Goal: Task Accomplishment & Management: Manage account settings

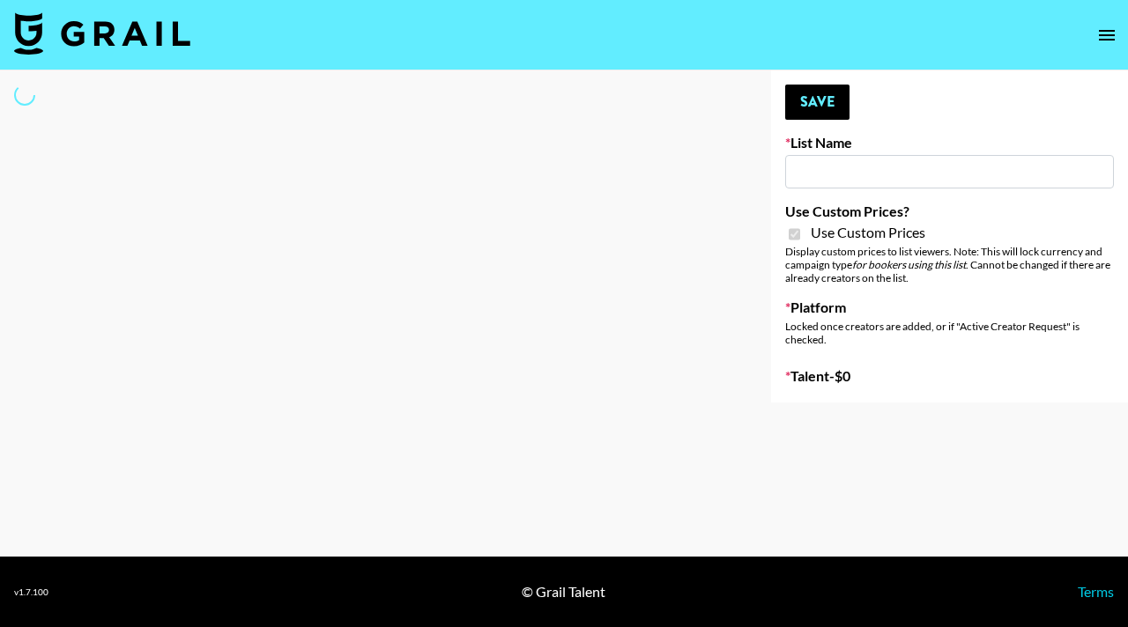
type input "Brickhouse (12th Sept)"
checkbox input "true"
select select "Brand"
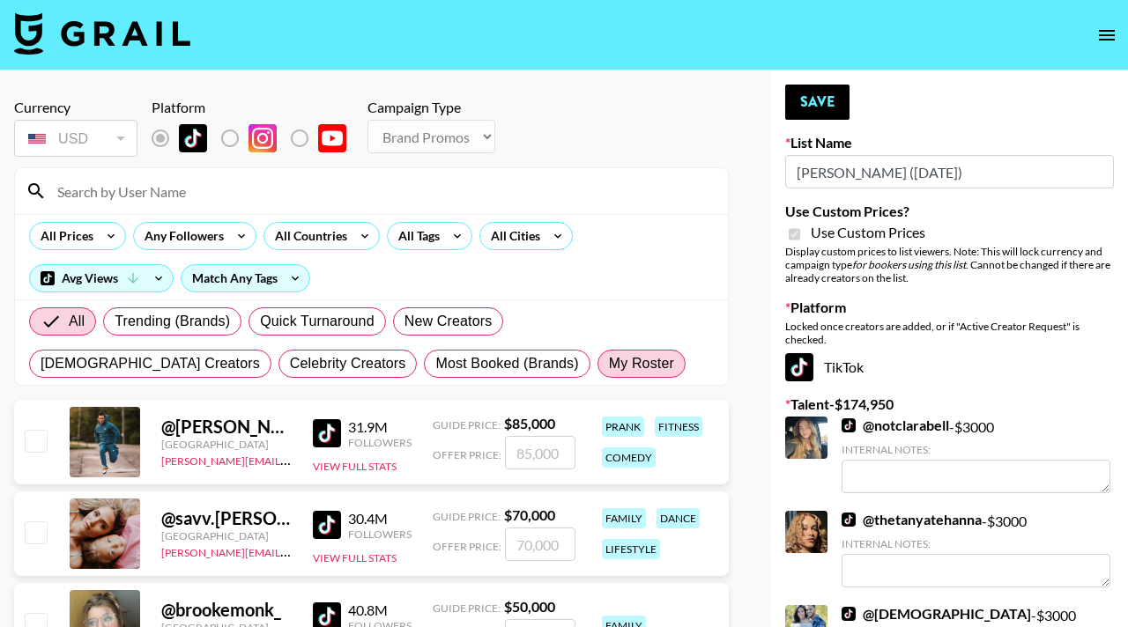
click at [609, 366] on span "My Roster" at bounding box center [641, 363] width 65 height 21
click at [609, 364] on input "My Roster" at bounding box center [609, 364] width 0 height 0
radio input "true"
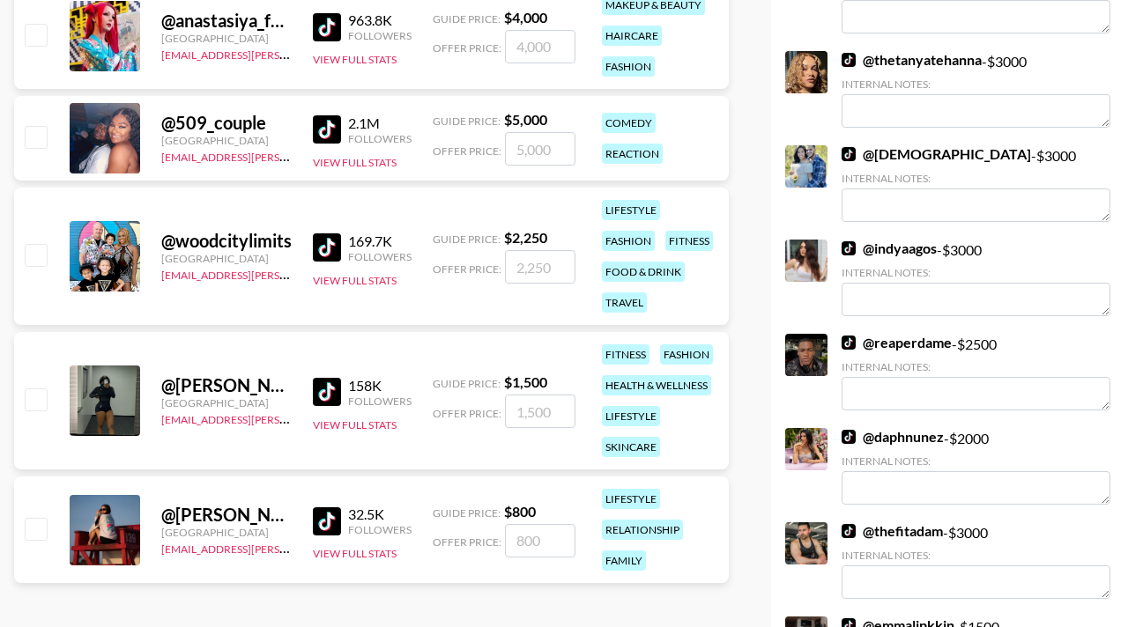
scroll to position [506, 0]
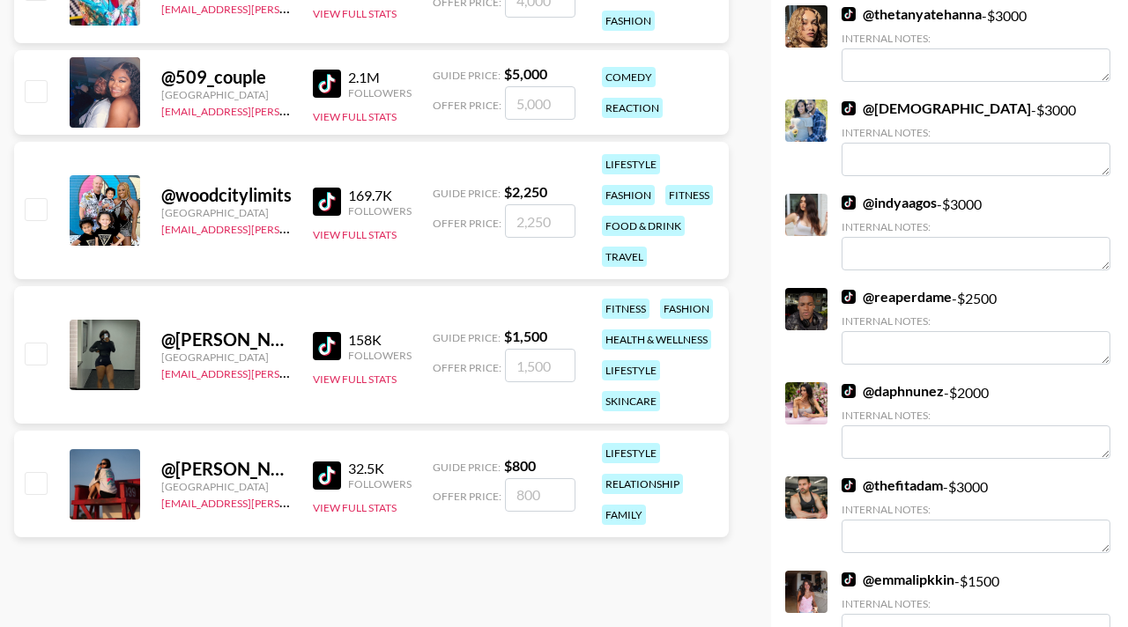
click at [36, 343] on input "checkbox" at bounding box center [35, 353] width 21 height 21
checkbox input "true"
type input "1500"
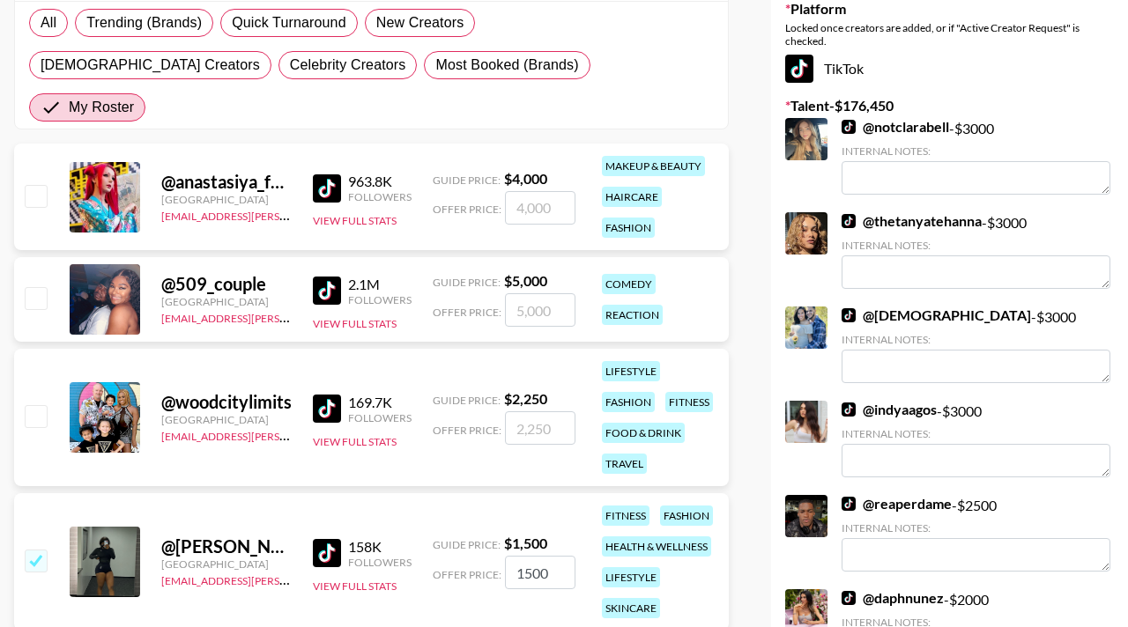
scroll to position [0, 0]
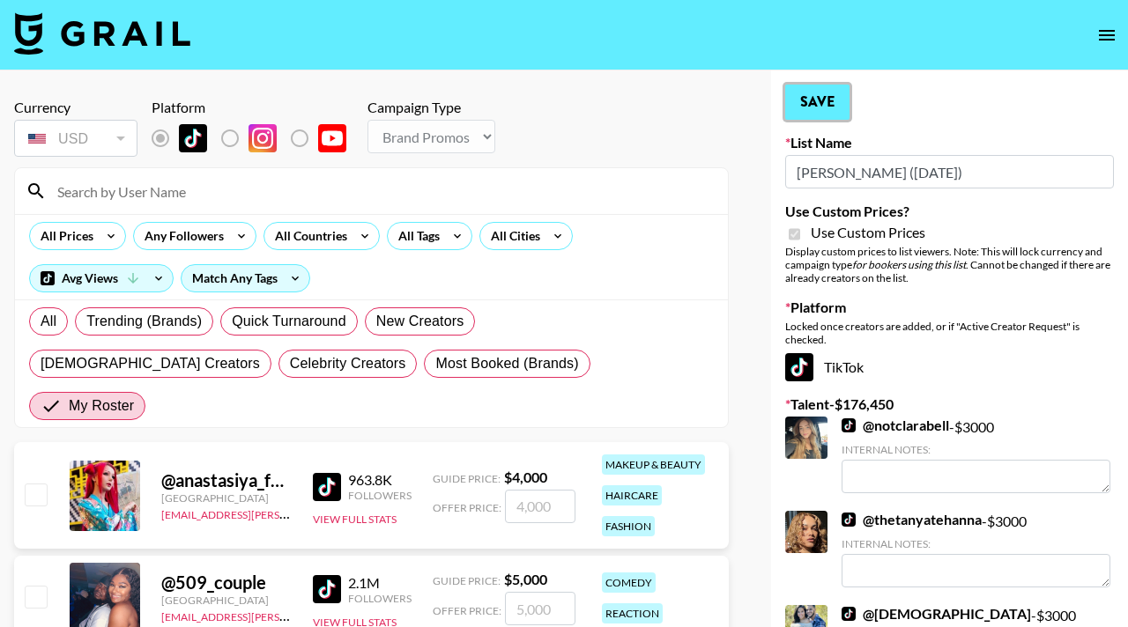
click at [820, 100] on button "Save" at bounding box center [817, 102] width 64 height 35
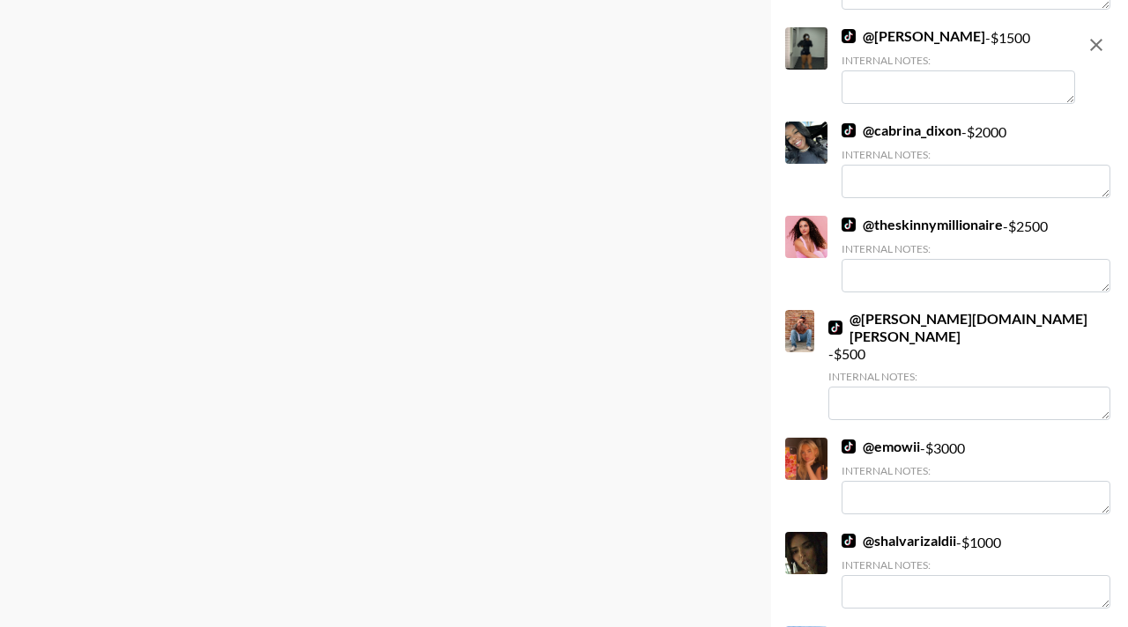
scroll to position [2476, 0]
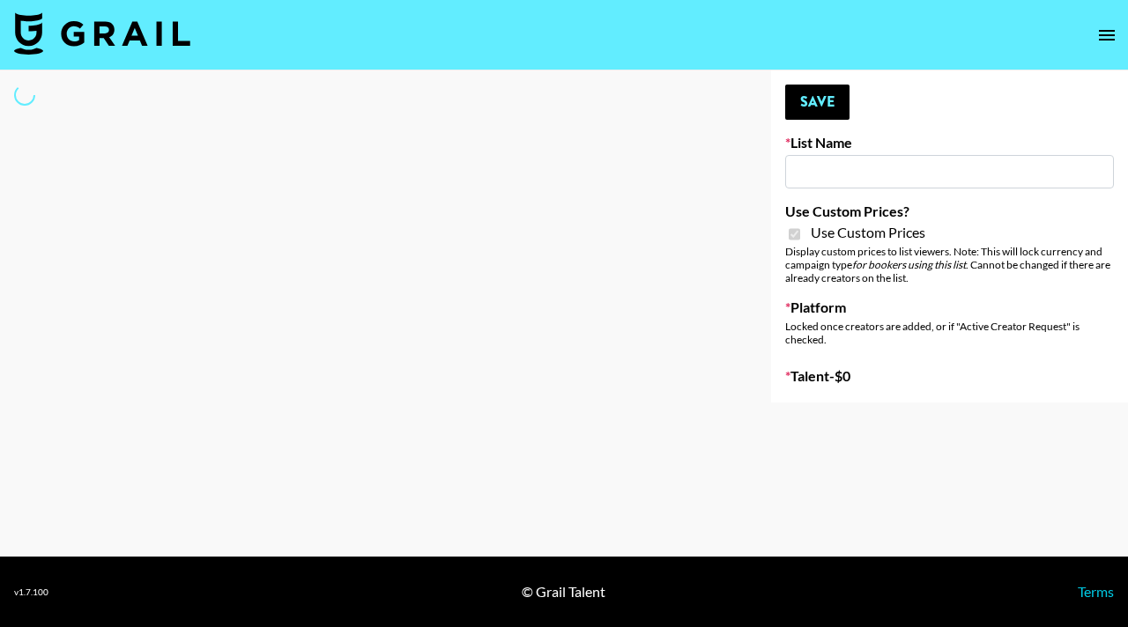
type input "Redence Beauty"
checkbox input "true"
select select "Brand"
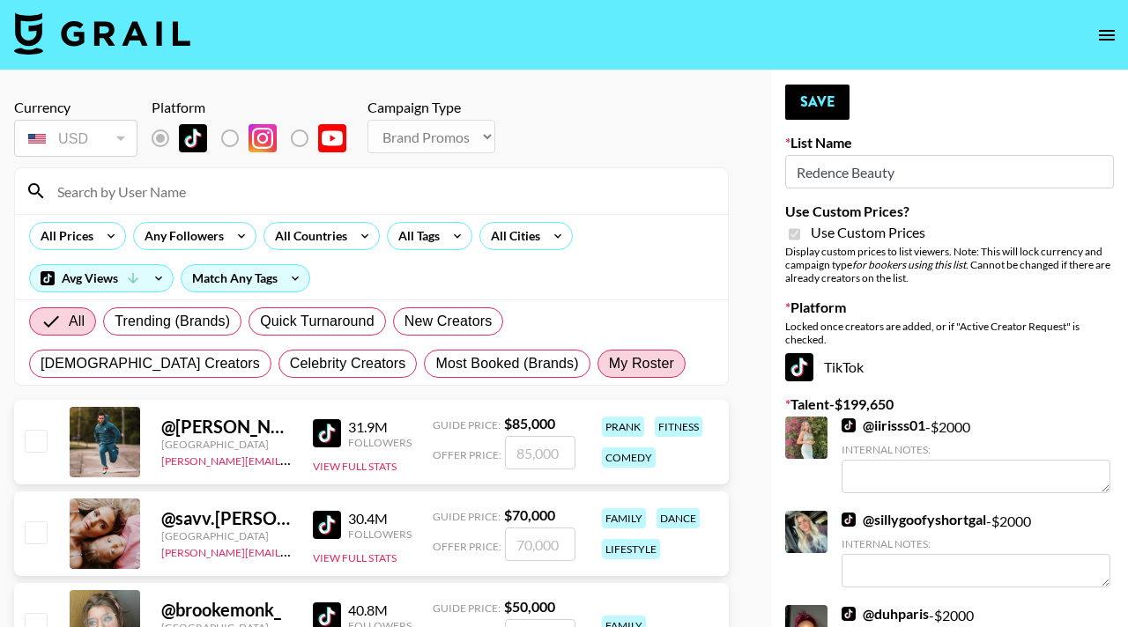
click at [609, 360] on span "My Roster" at bounding box center [641, 363] width 65 height 21
click at [609, 364] on input "My Roster" at bounding box center [609, 364] width 0 height 0
radio input "true"
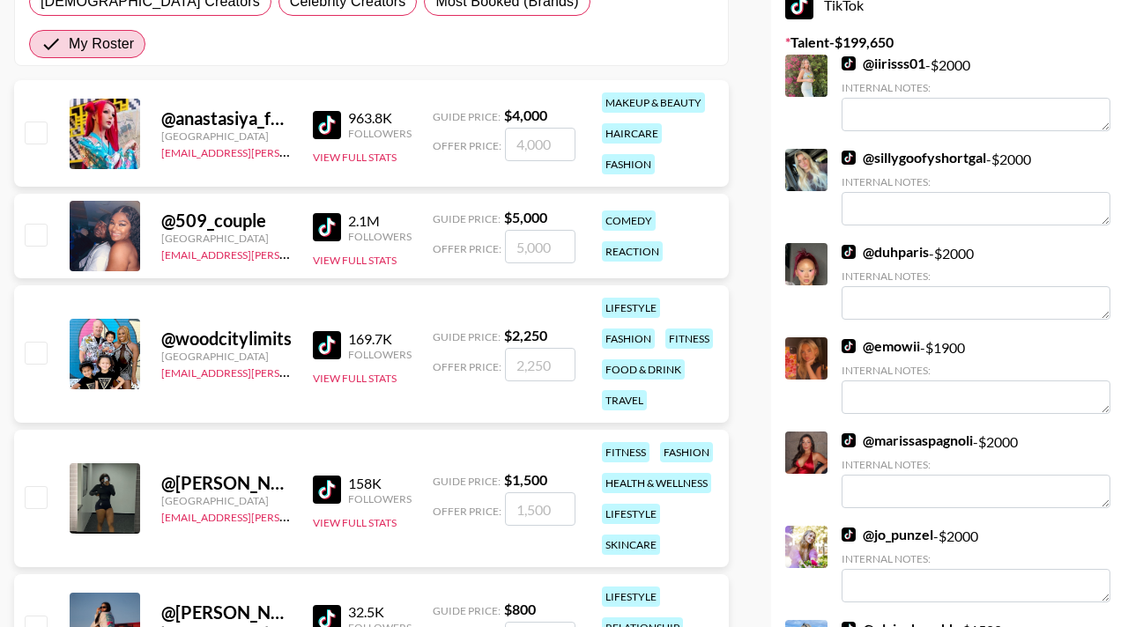
scroll to position [367, 0]
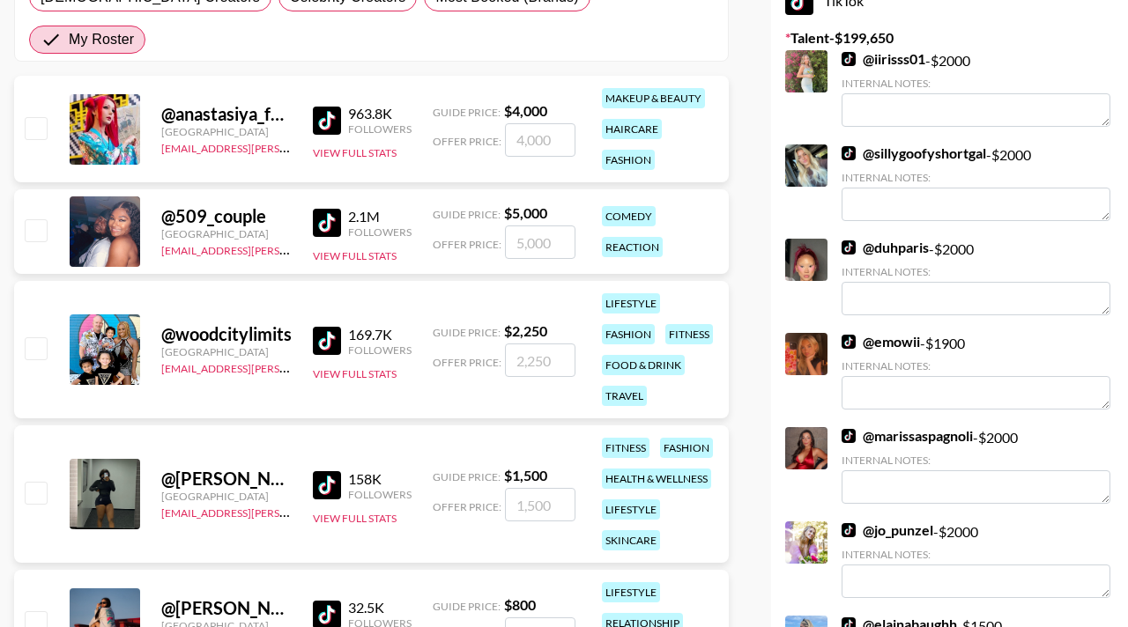
click at [34, 338] on input "checkbox" at bounding box center [35, 348] width 21 height 21
checkbox input "true"
drag, startPoint x: 545, startPoint y: 323, endPoint x: 487, endPoint y: 323, distance: 57.3
click at [487, 344] on div "Offer Price: 2250" at bounding box center [504, 360] width 143 height 33
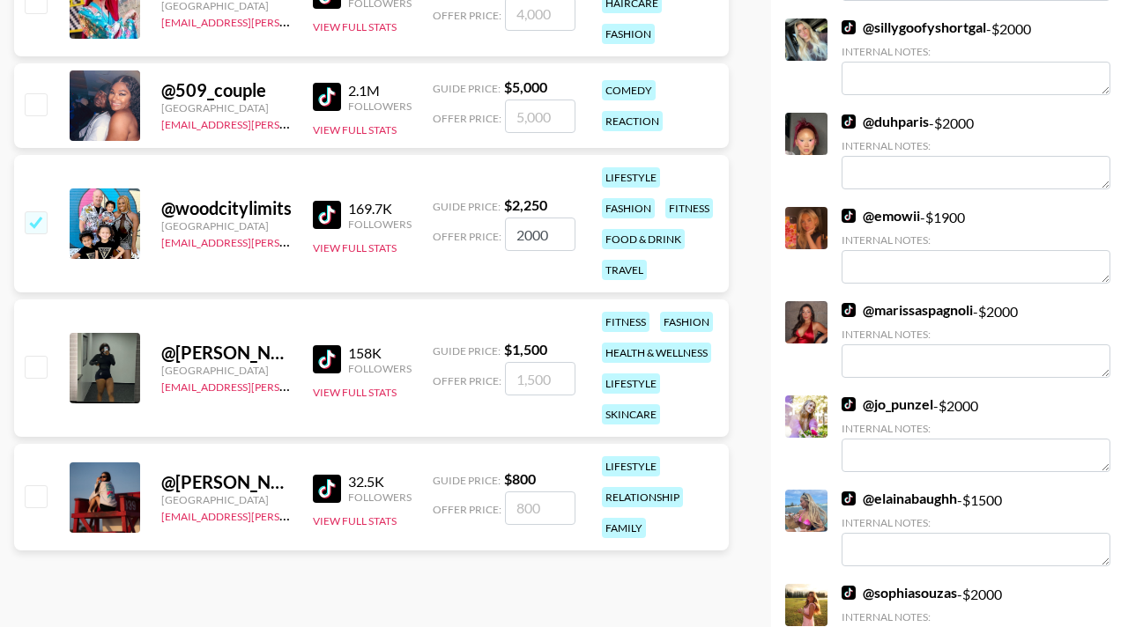
scroll to position [511, 0]
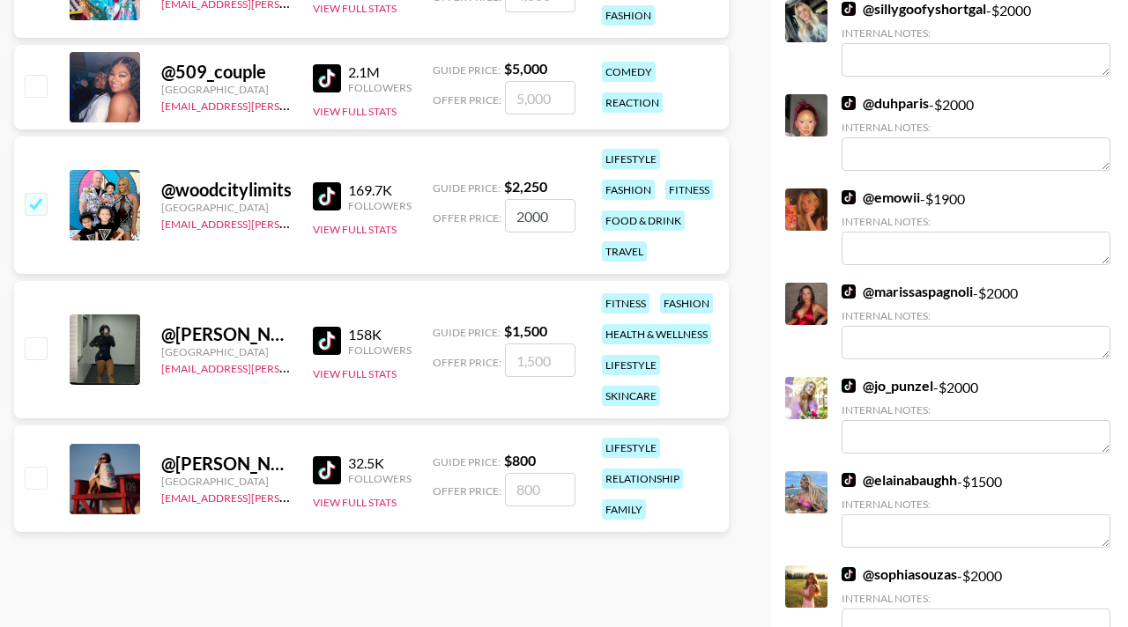
type input "2000"
click at [41, 338] on input "checkbox" at bounding box center [35, 348] width 21 height 21
checkbox input "true"
type input "1500"
click at [33, 467] on input "checkbox" at bounding box center [35, 477] width 21 height 21
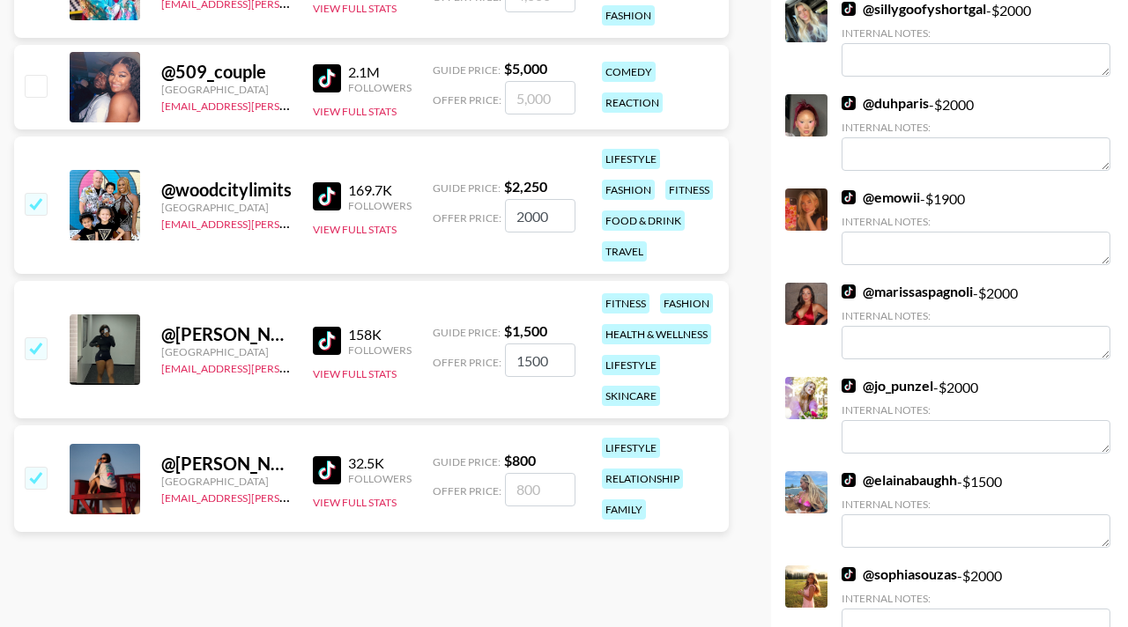
checkbox input "true"
type input "800"
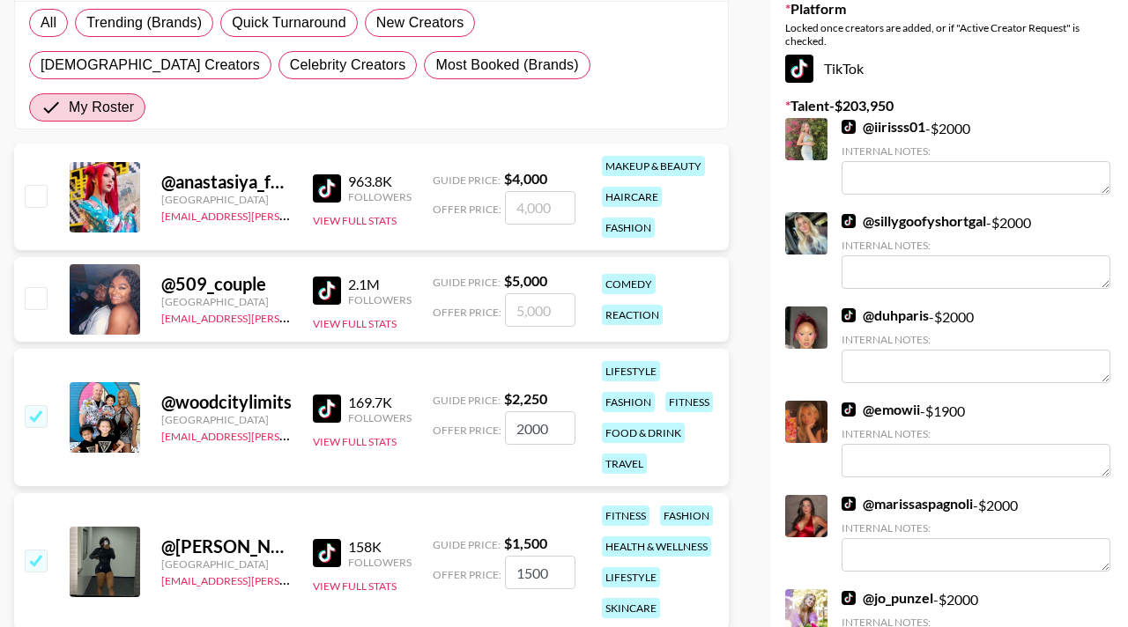
scroll to position [301, 0]
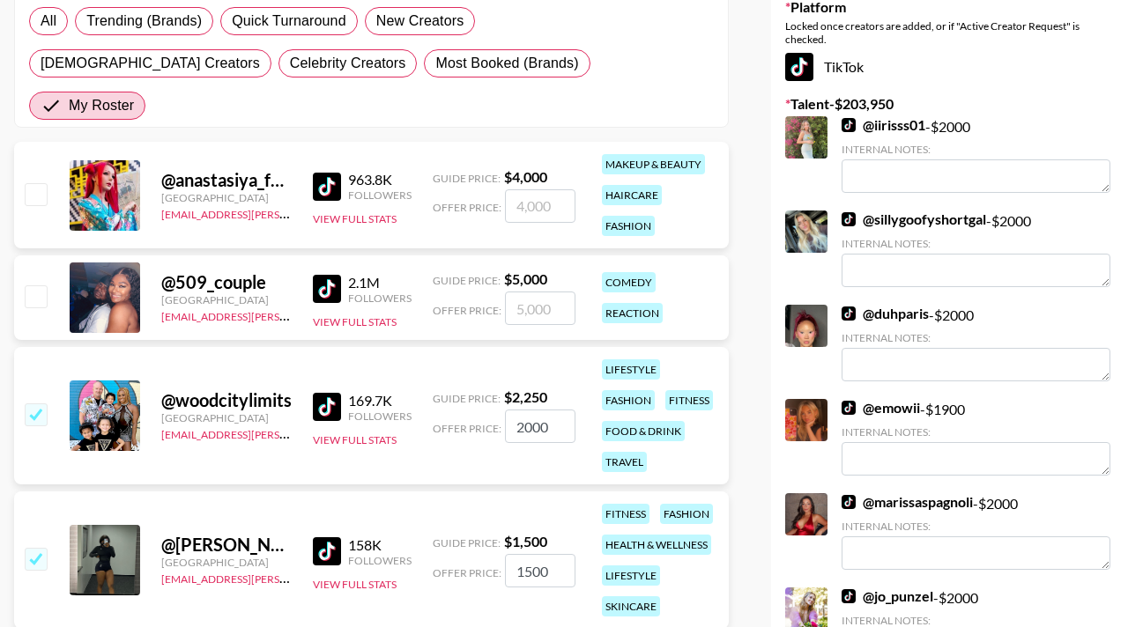
click at [28, 183] on input "checkbox" at bounding box center [35, 193] width 21 height 21
checkbox input "true"
type input "4000"
drag, startPoint x: 544, startPoint y: 171, endPoint x: 475, endPoint y: 171, distance: 68.7
click at [475, 189] on div "Offer Price: 4000" at bounding box center [504, 205] width 143 height 33
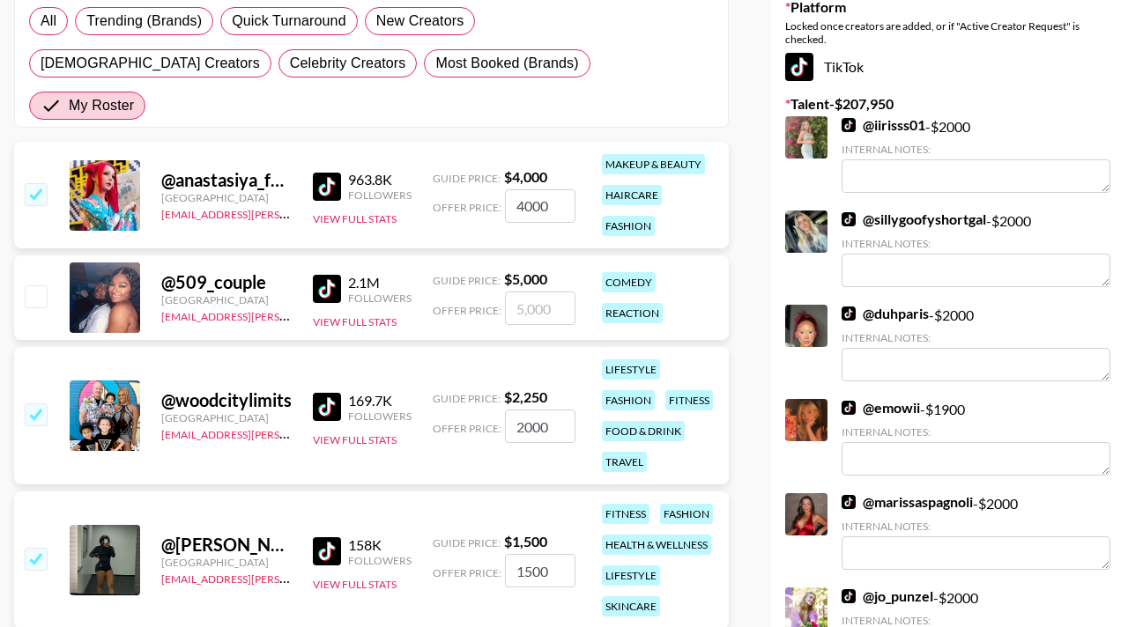
click at [521, 189] on input "4000" at bounding box center [540, 205] width 71 height 33
type input "2"
checkbox input "true"
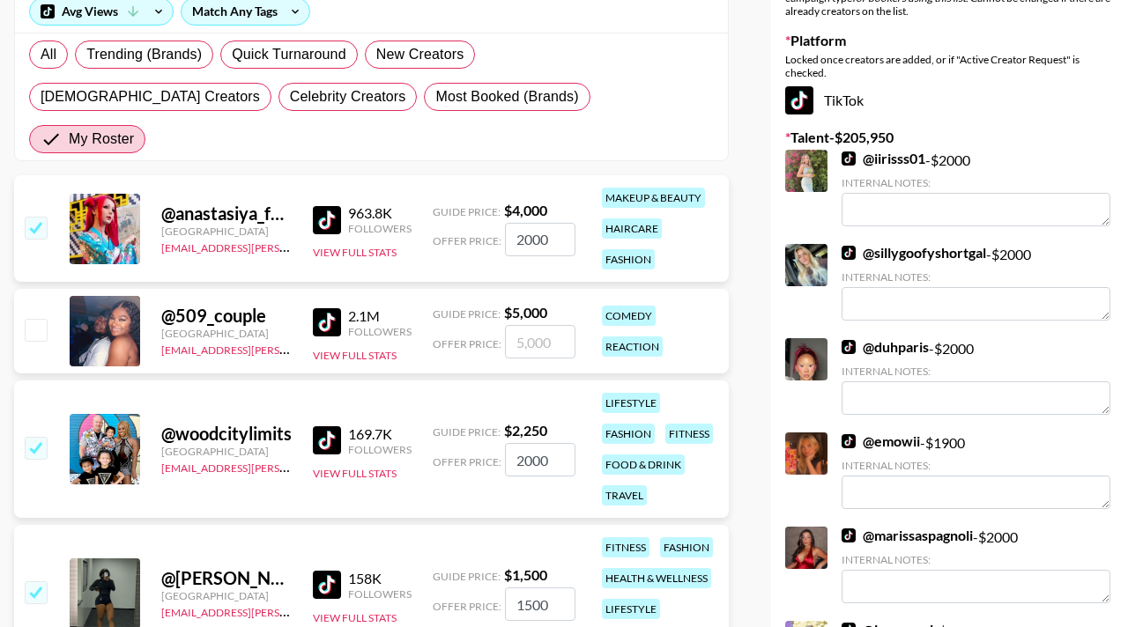
type input "2000"
click at [679, 122] on section "Currency USD USD ​ Platform Campaign Type Choose Type... Song Promos Brand Prom…" at bounding box center [371, 301] width 715 height 966
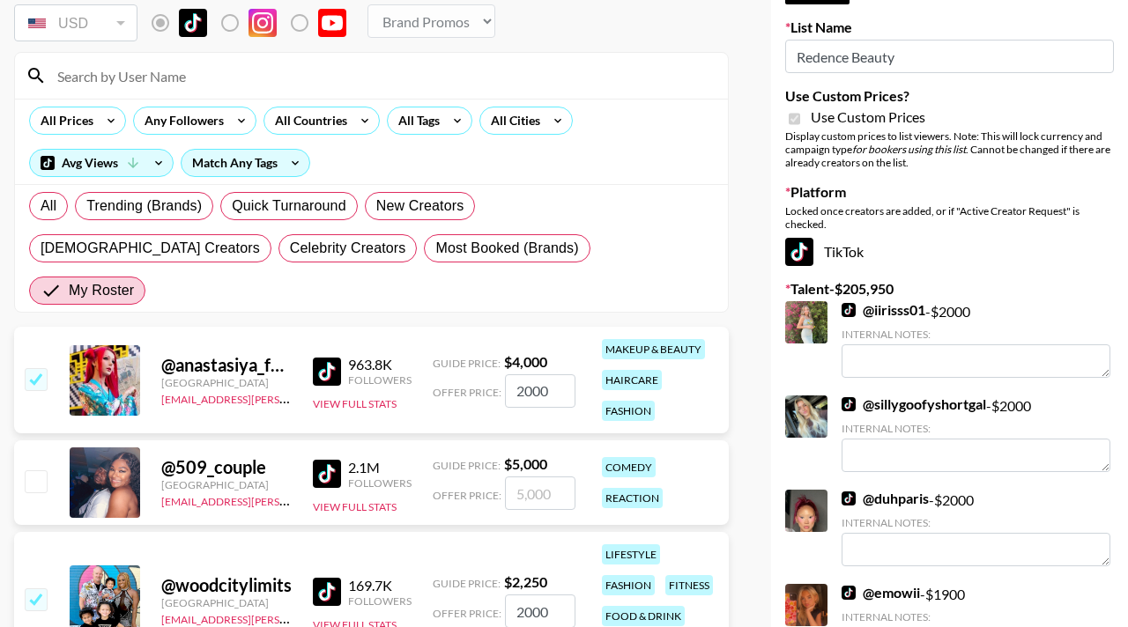
scroll to position [0, 0]
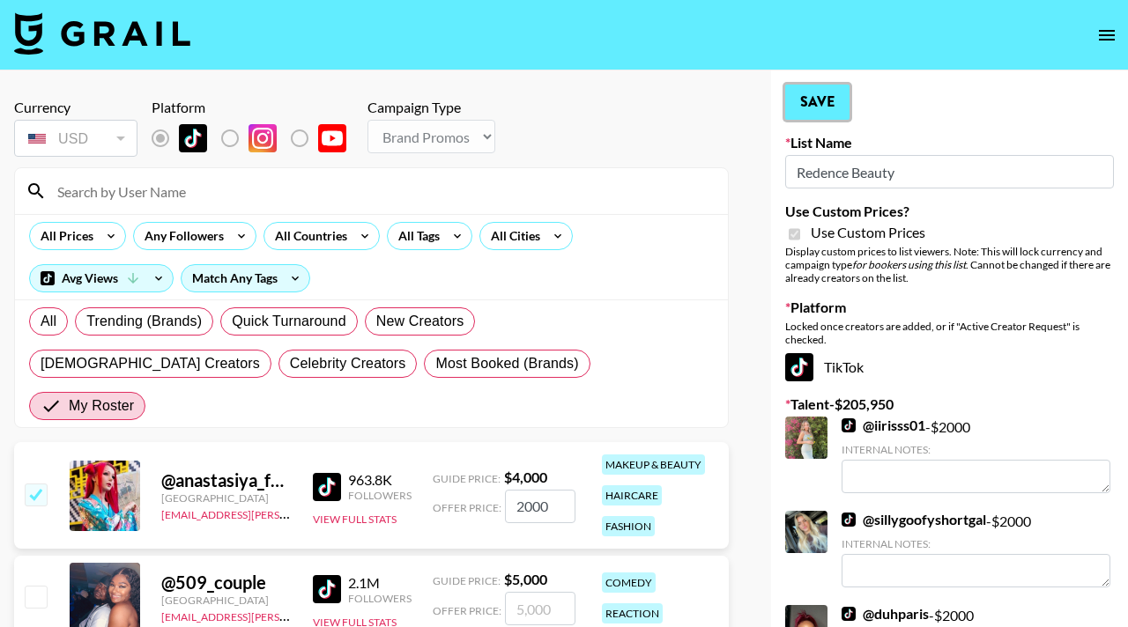
click at [813, 108] on button "Save" at bounding box center [817, 102] width 64 height 35
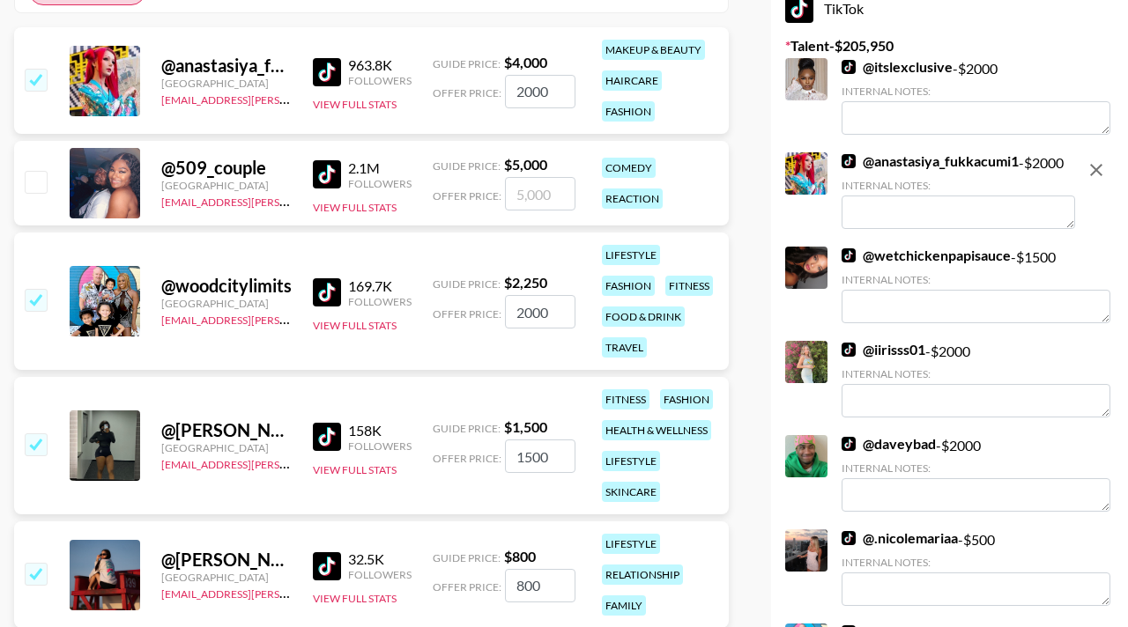
scroll to position [424, 0]
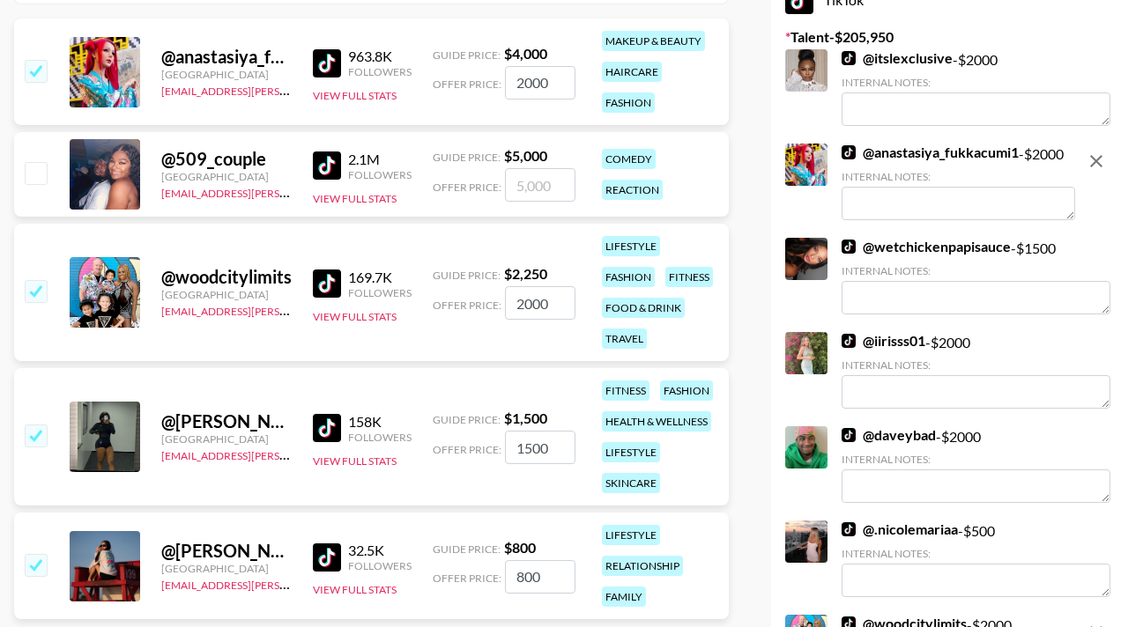
click at [531, 168] on input "number" at bounding box center [540, 184] width 71 height 33
type input "2"
checkbox input "true"
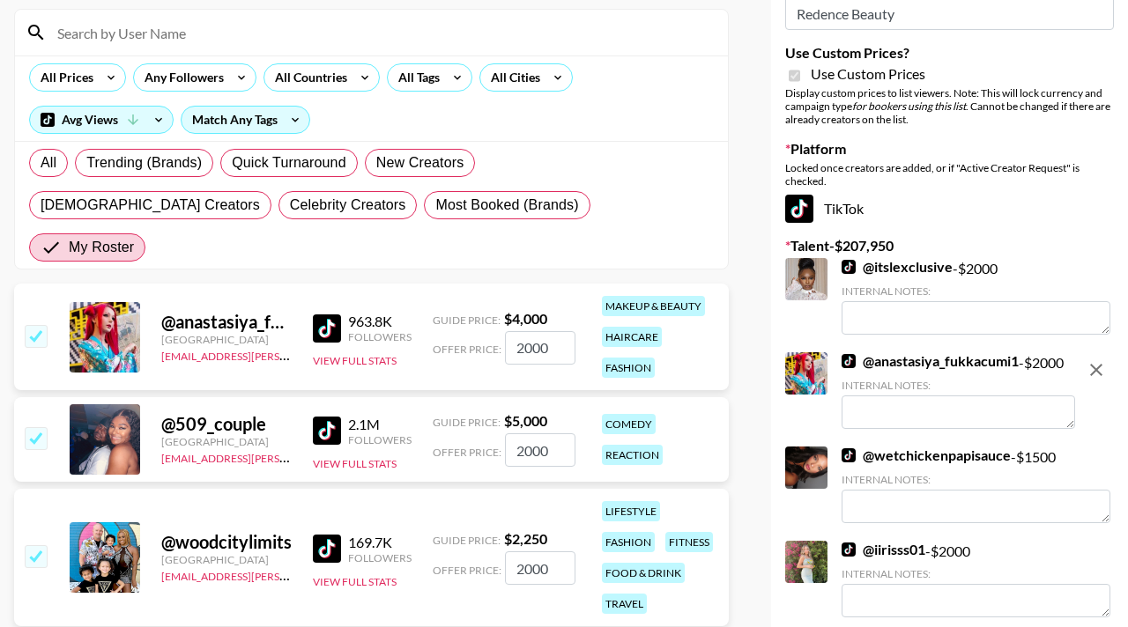
scroll to position [0, 0]
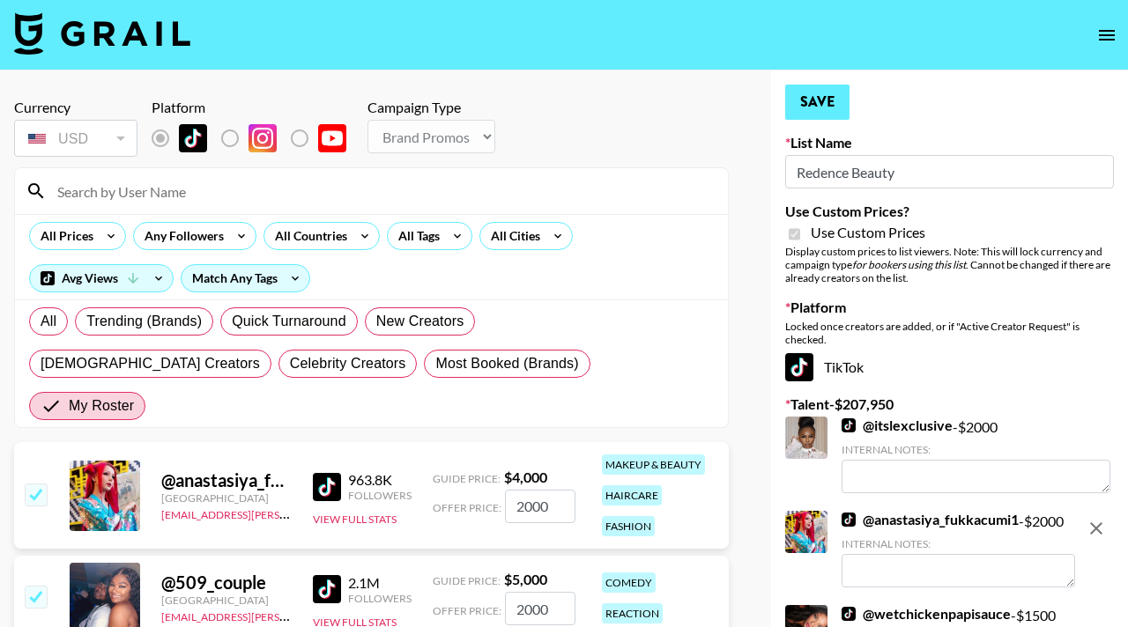
type input "2000"
click at [839, 102] on button "Save" at bounding box center [817, 102] width 64 height 35
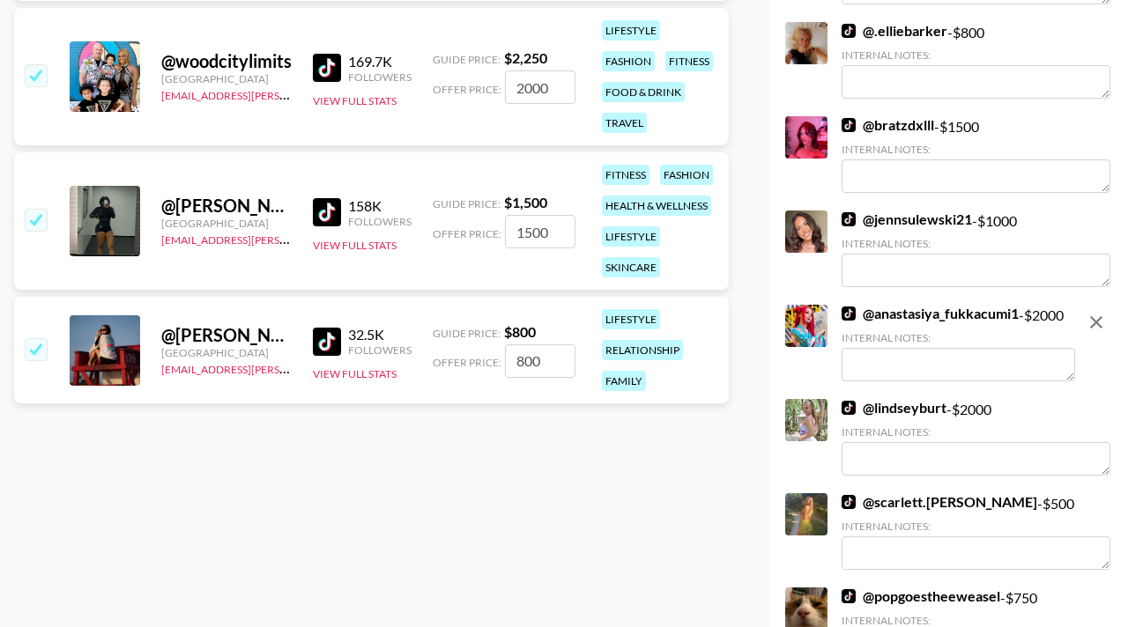
scroll to position [124, 0]
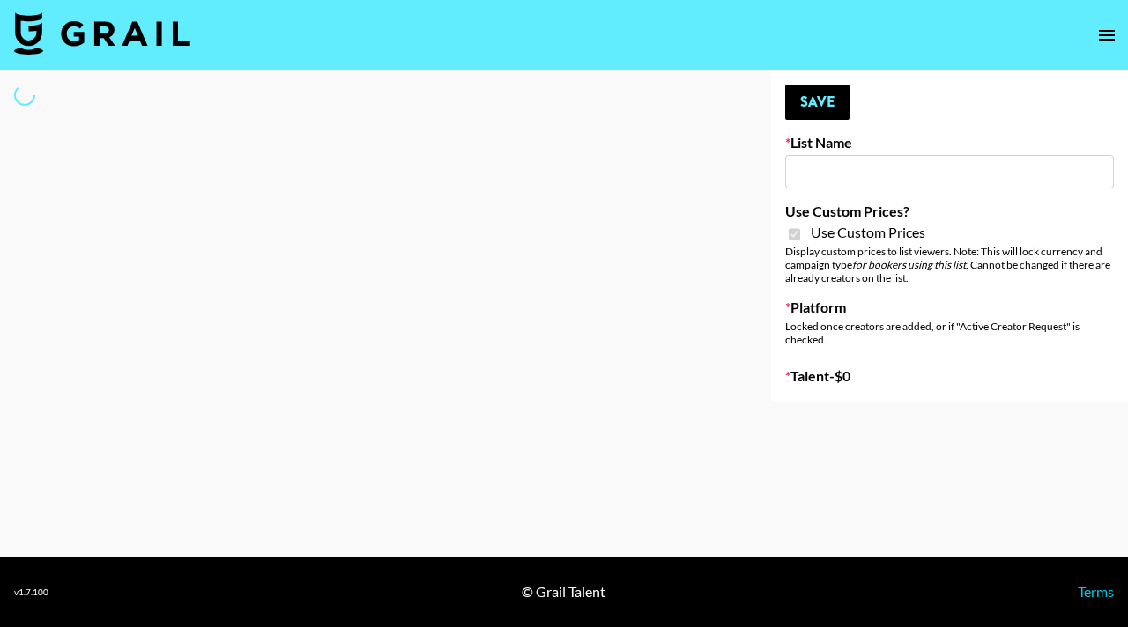
type input "Dime Beauty"
checkbox input "true"
select select "Brand"
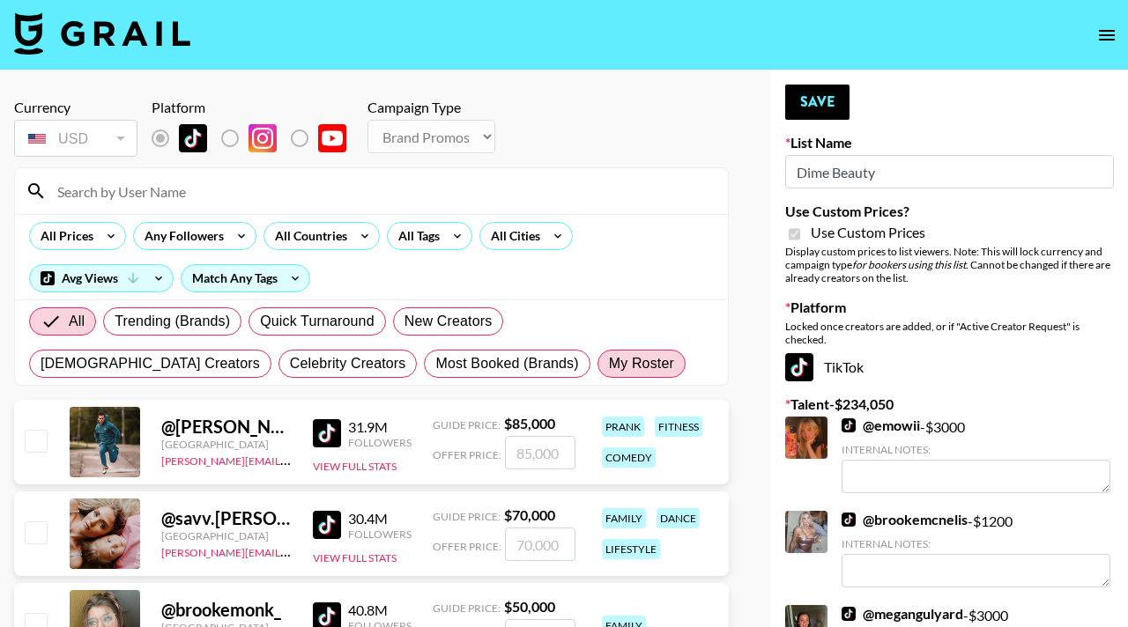
click at [609, 355] on span "My Roster" at bounding box center [641, 363] width 65 height 21
click at [609, 364] on input "My Roster" at bounding box center [609, 364] width 0 height 0
radio input "true"
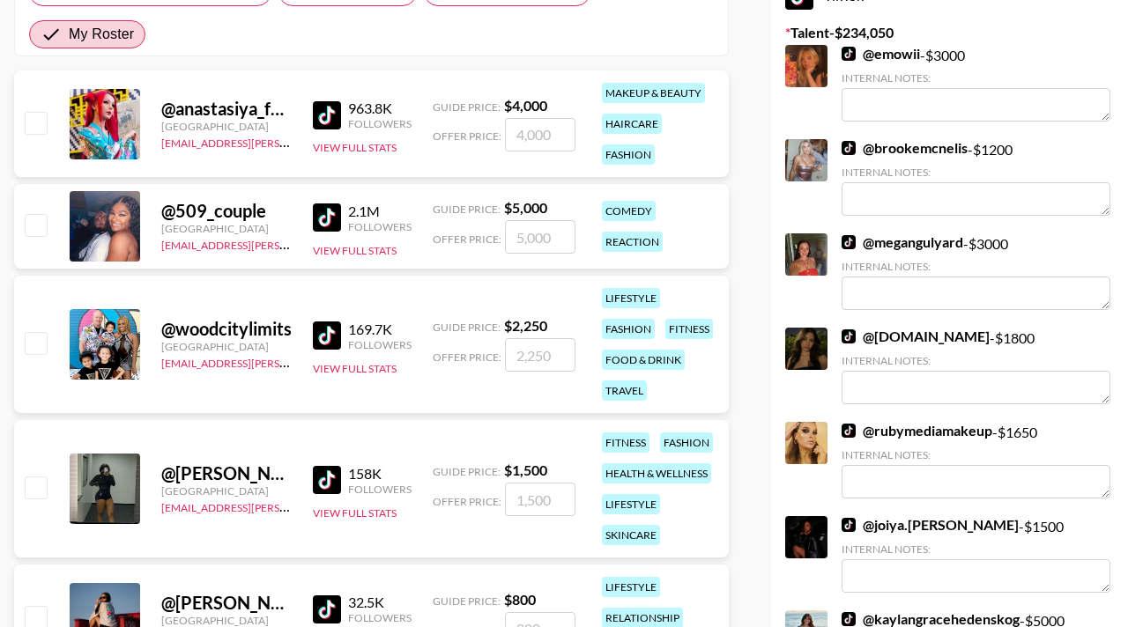
scroll to position [349, 0]
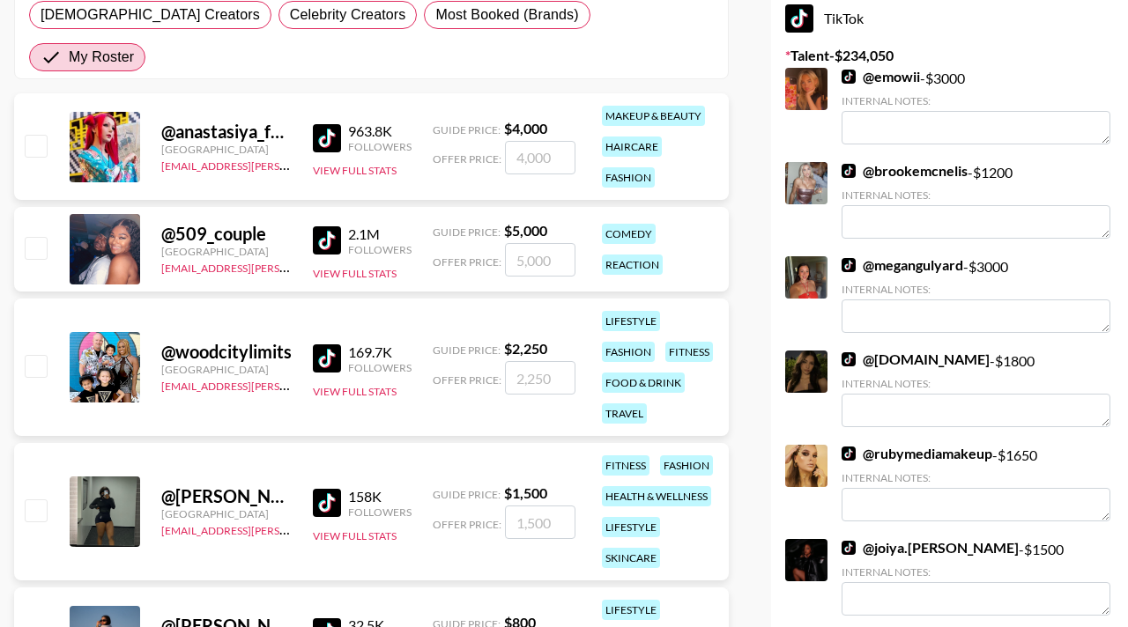
click at [33, 135] on input "checkbox" at bounding box center [35, 145] width 21 height 21
checkbox input "true"
type input "4000"
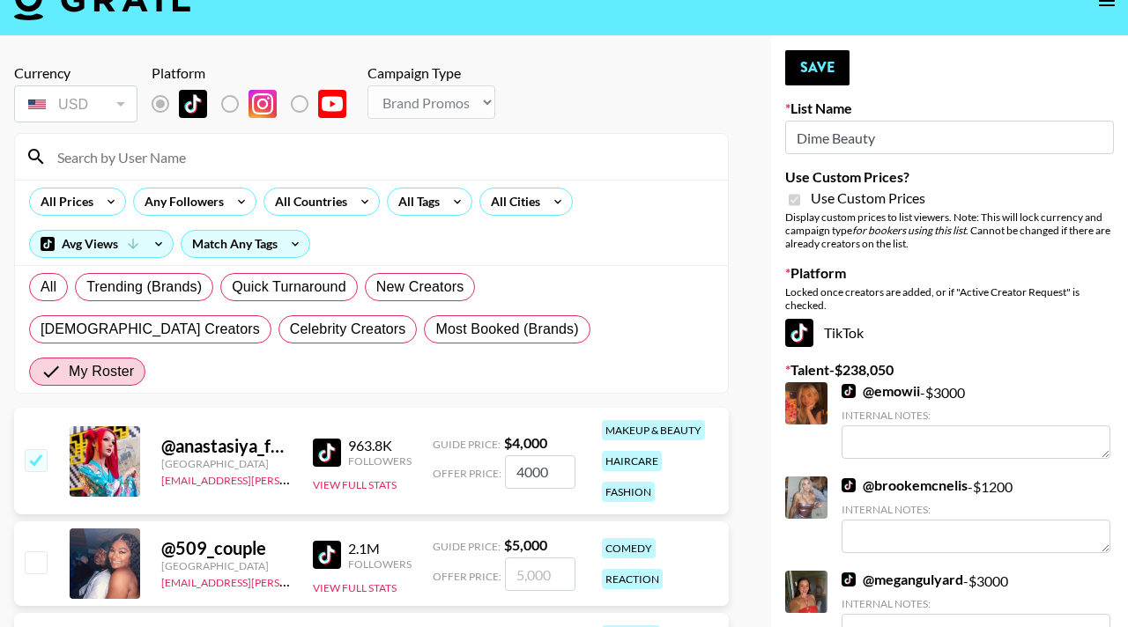
scroll to position [0, 0]
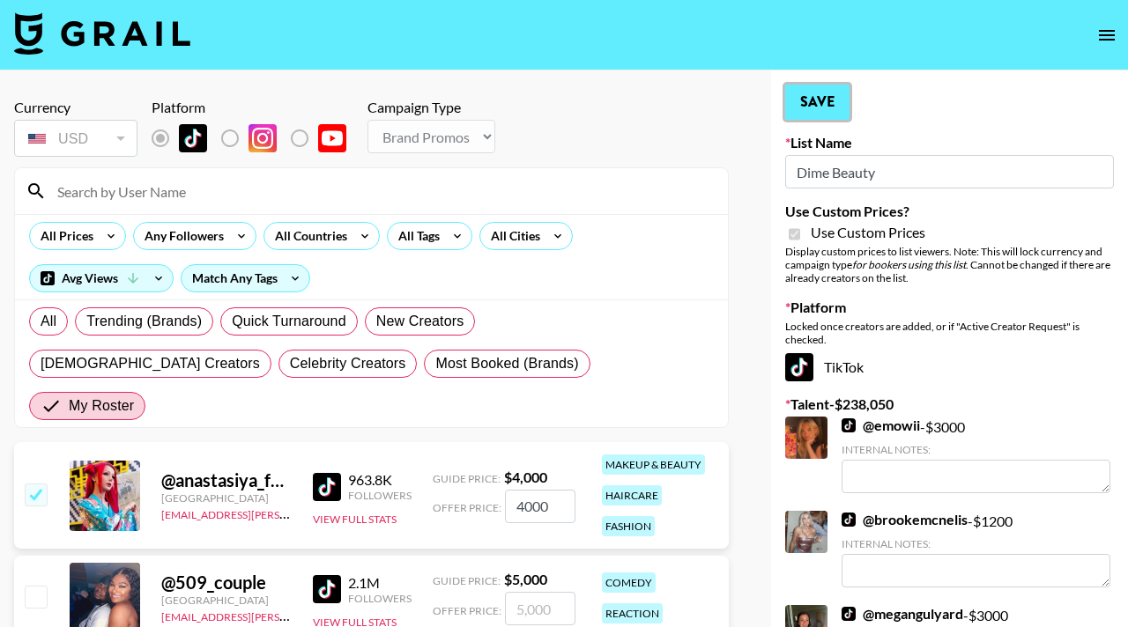
click at [831, 92] on button "Save" at bounding box center [817, 102] width 64 height 35
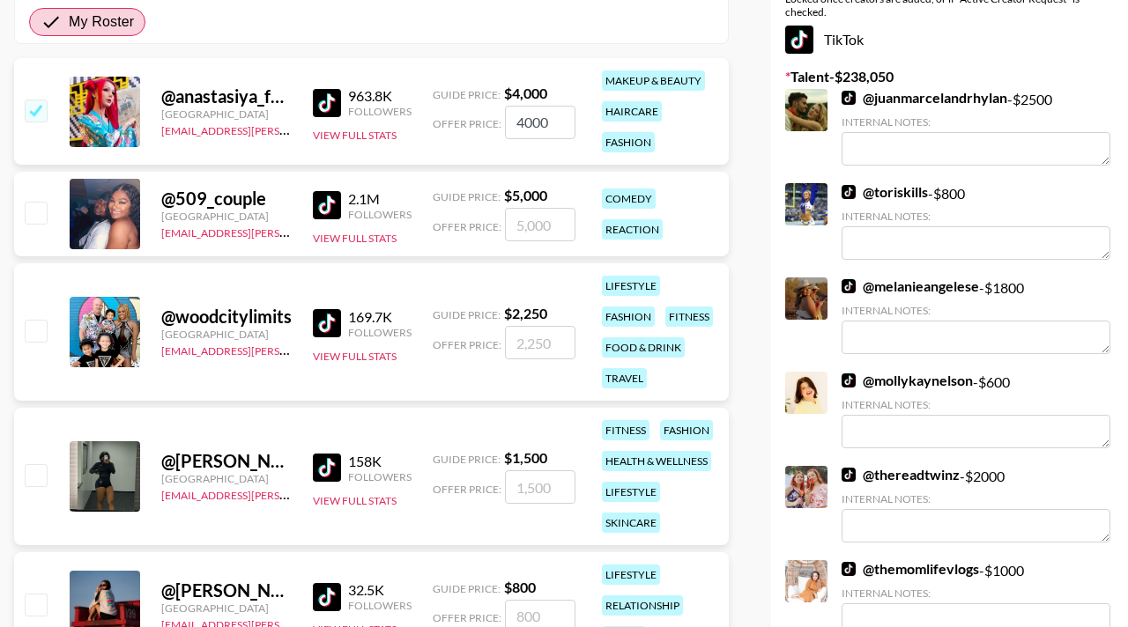
scroll to position [419, 0]
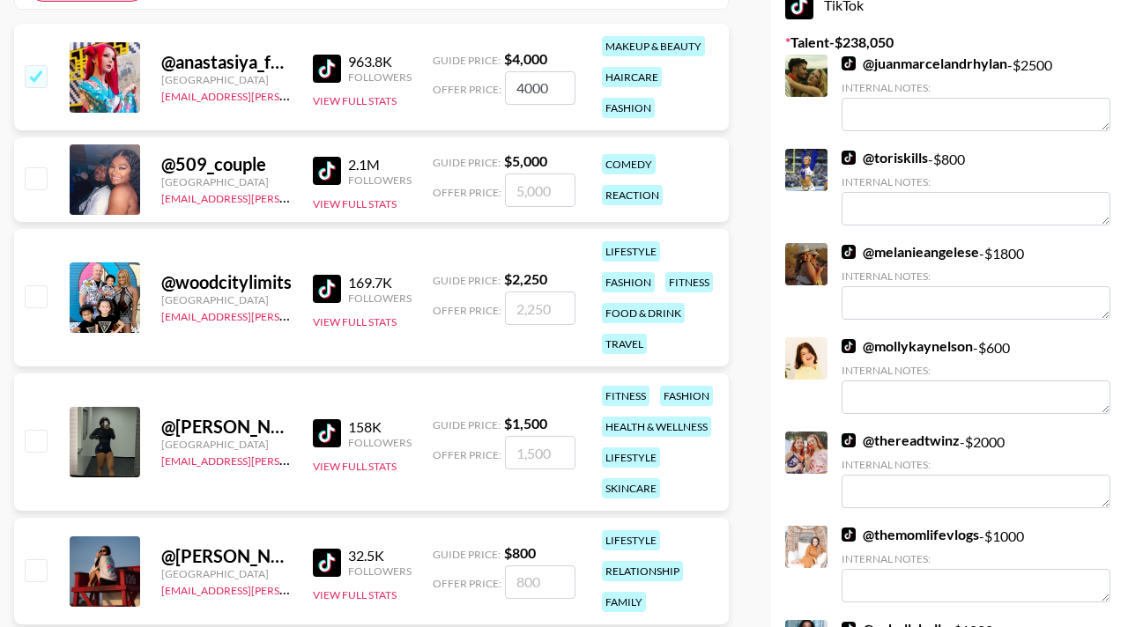
click at [41, 560] on input "checkbox" at bounding box center [35, 570] width 21 height 21
checkbox input "true"
type input "800"
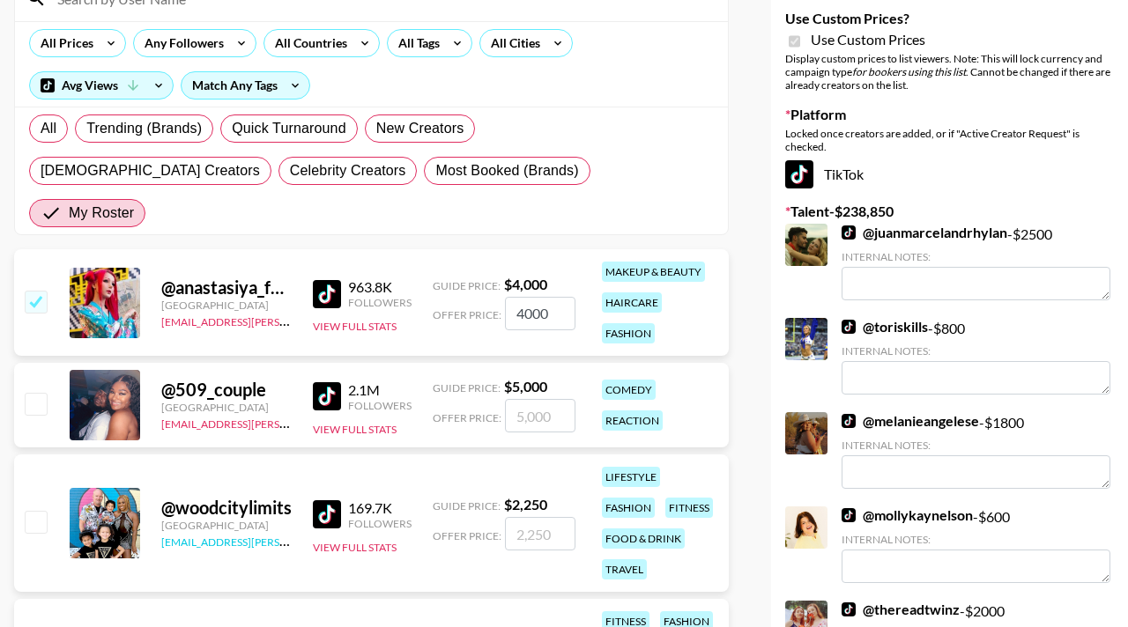
scroll to position [0, 0]
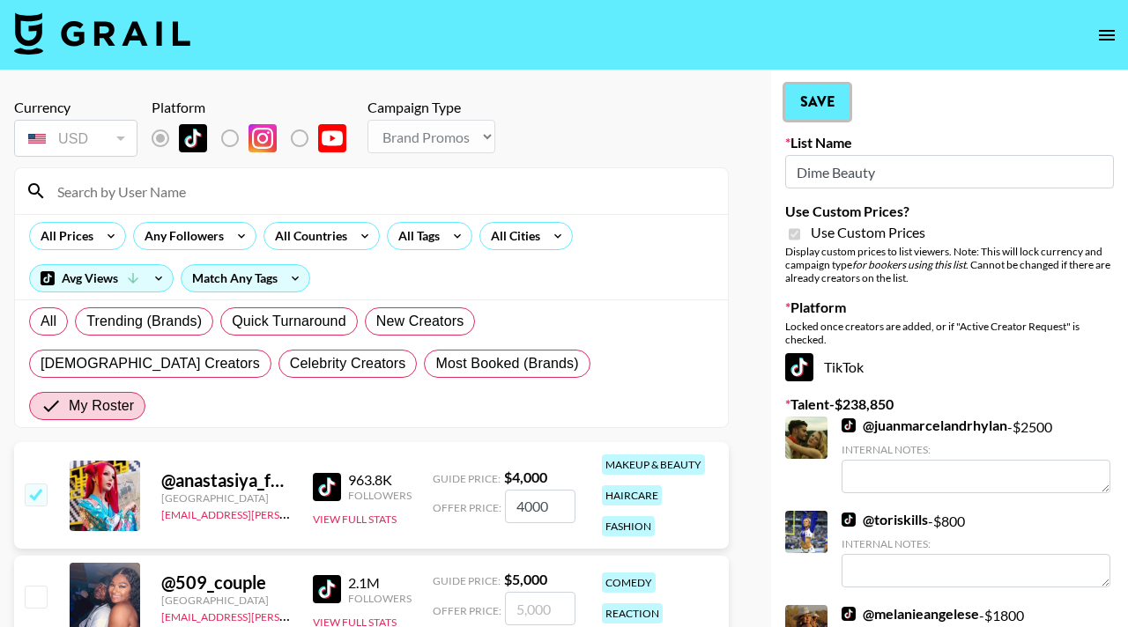
click at [835, 88] on button "Save" at bounding box center [817, 102] width 64 height 35
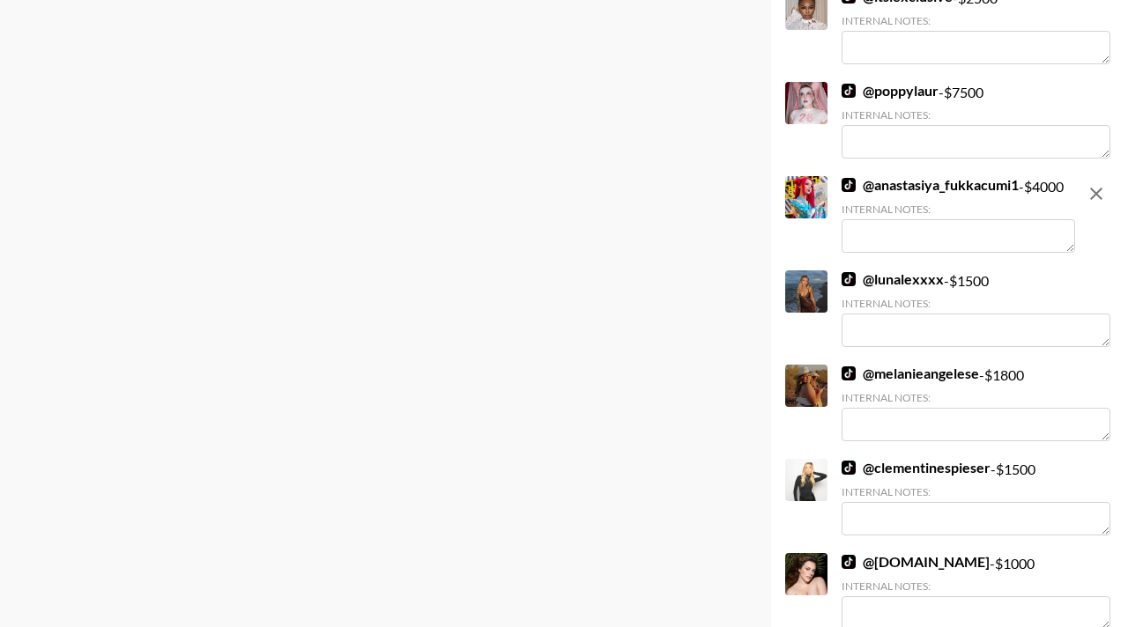
scroll to position [4258, 0]
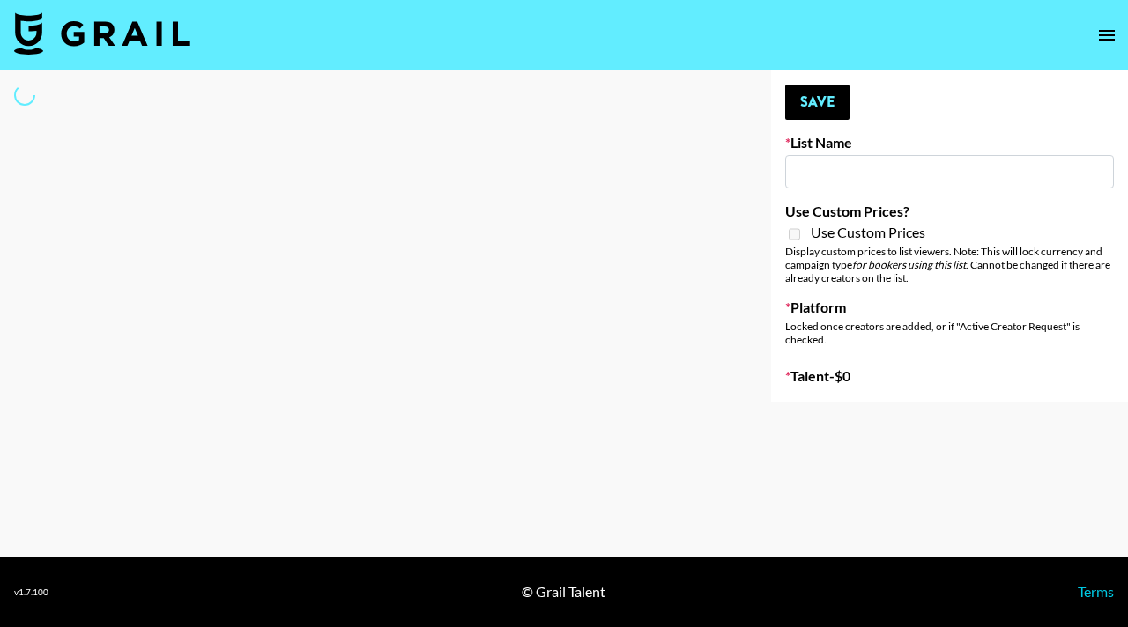
type input "Cosplay"
select select "Song"
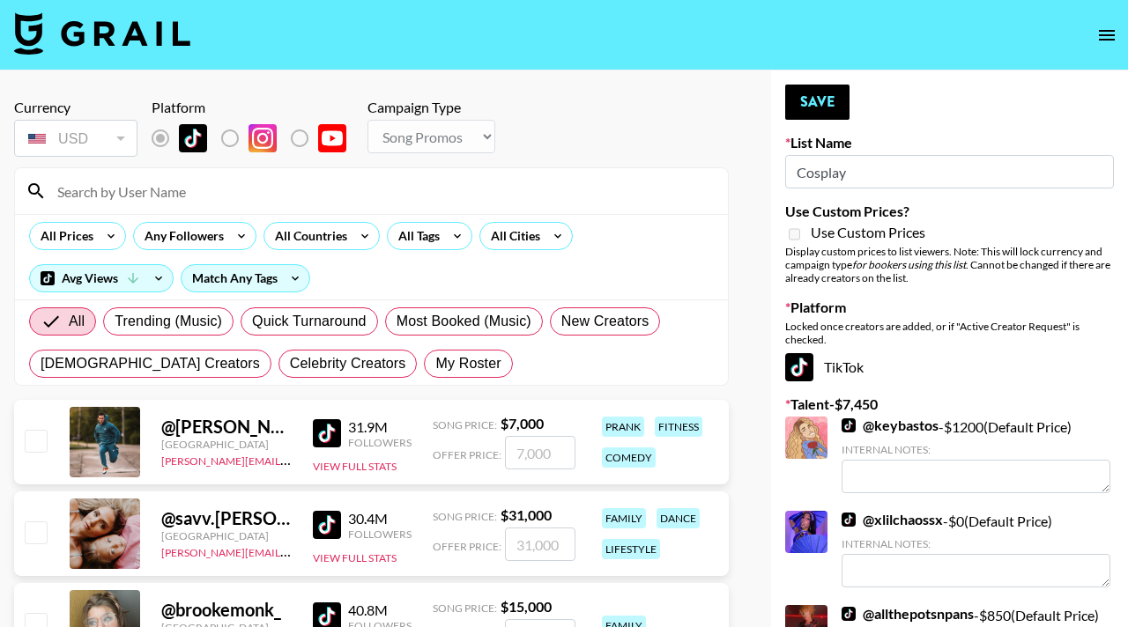
scroll to position [31, 0]
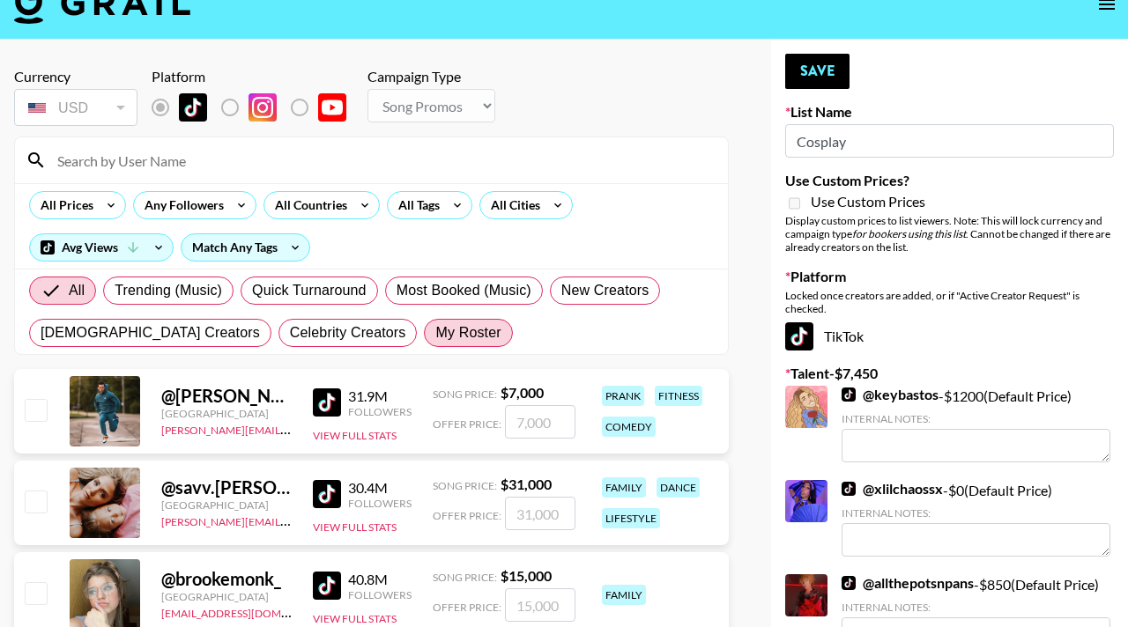
click at [424, 345] on label "My Roster" at bounding box center [468, 333] width 88 height 28
click at [435, 333] on input "My Roster" at bounding box center [435, 333] width 0 height 0
radio input "true"
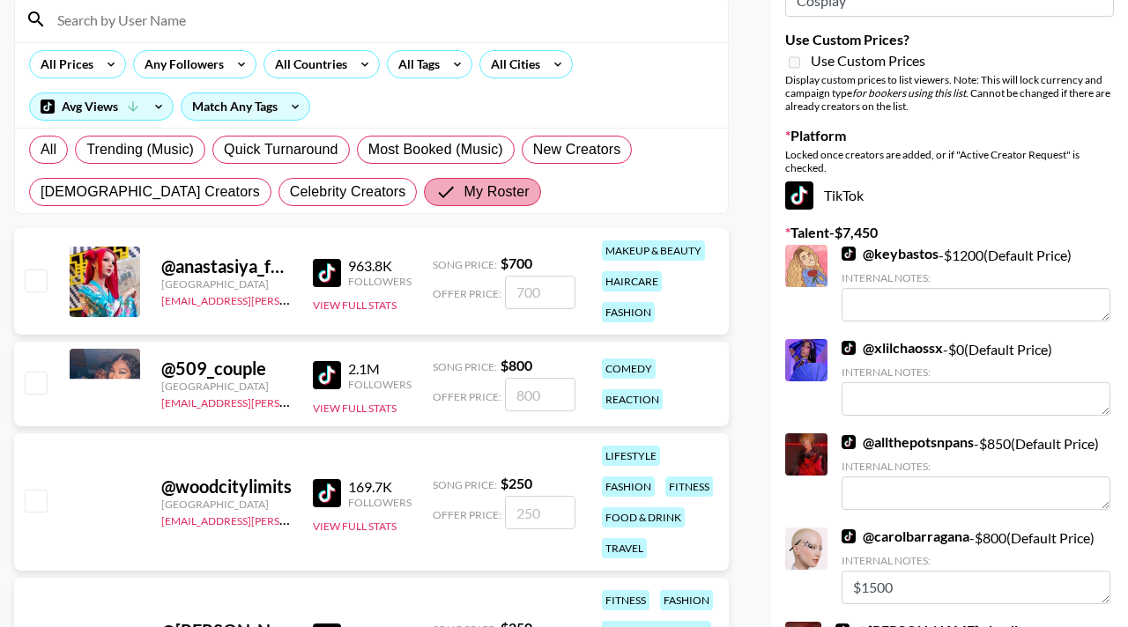
scroll to position [207, 0]
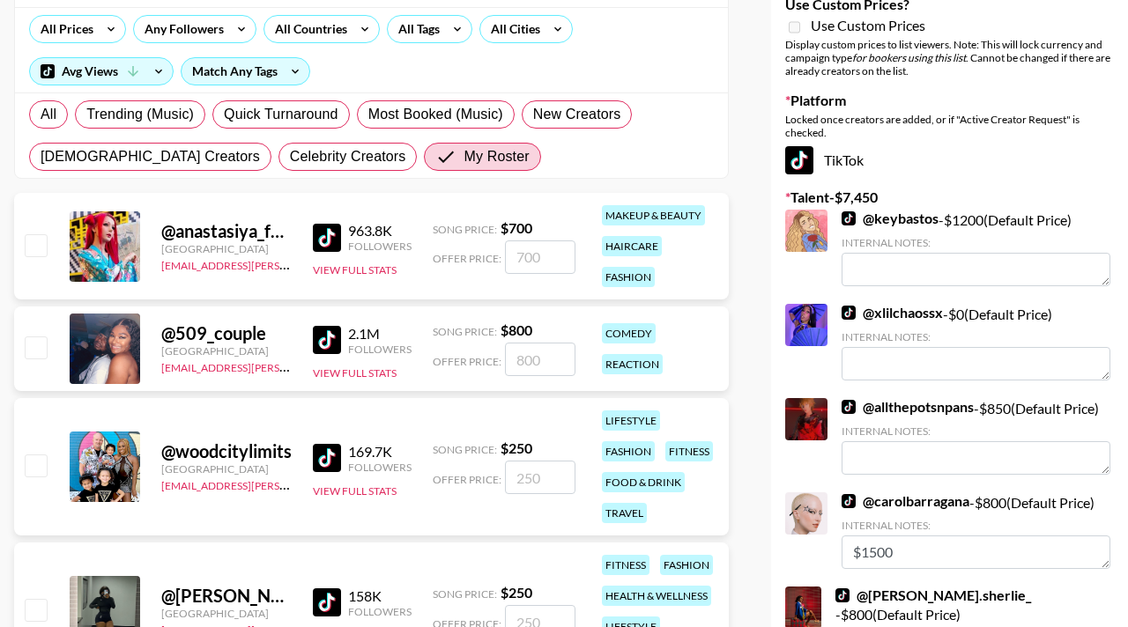
click at [549, 264] on input "number" at bounding box center [540, 257] width 71 height 33
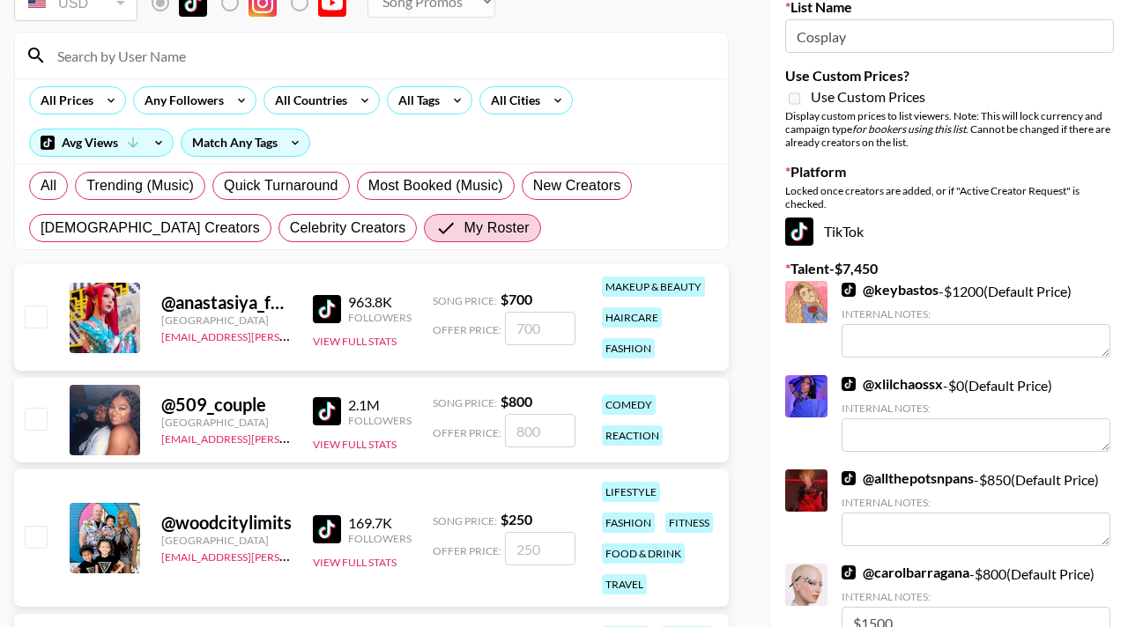
scroll to position [118, 0]
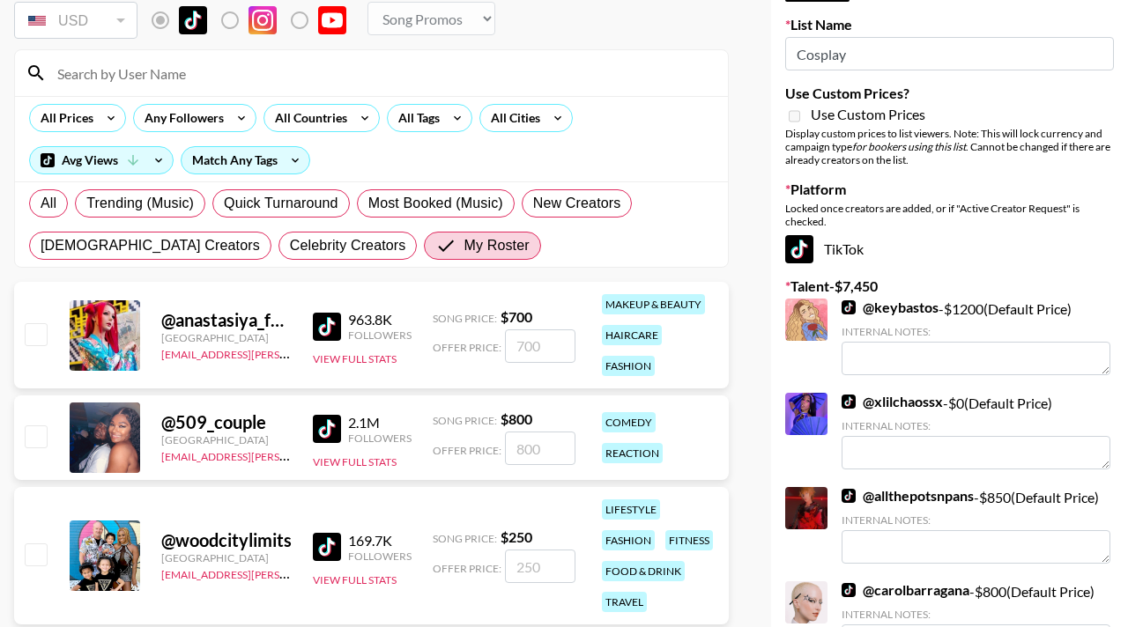
click at [208, 315] on div "@ anastasiya_fukkacumi1" at bounding box center [226, 320] width 130 height 22
click at [124, 329] on div at bounding box center [105, 336] width 71 height 71
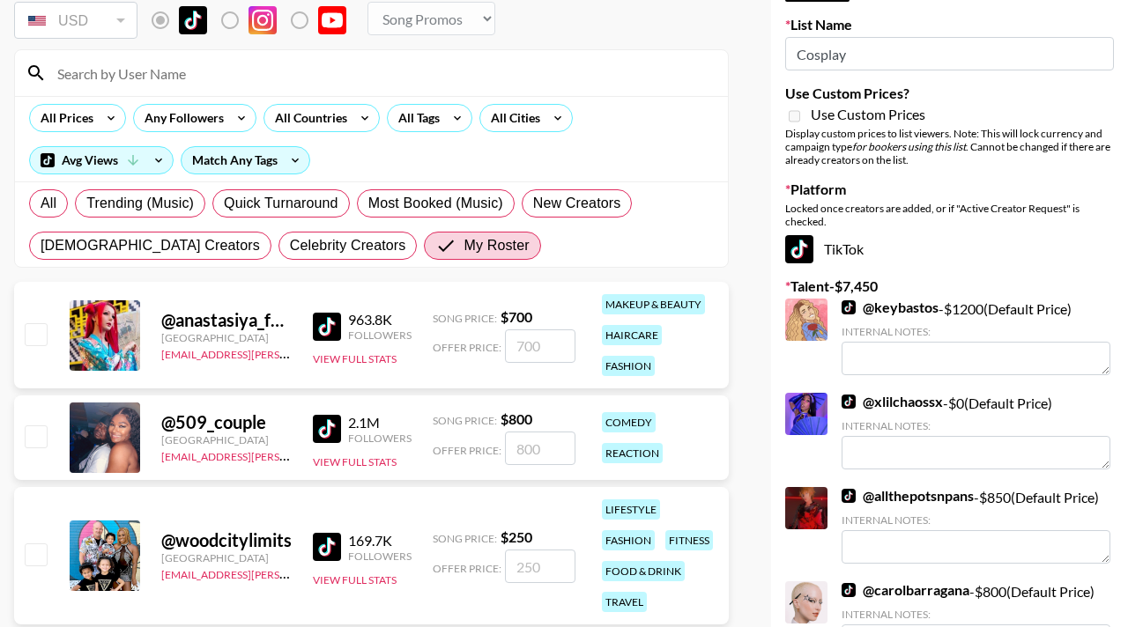
click at [124, 329] on div at bounding box center [105, 336] width 71 height 71
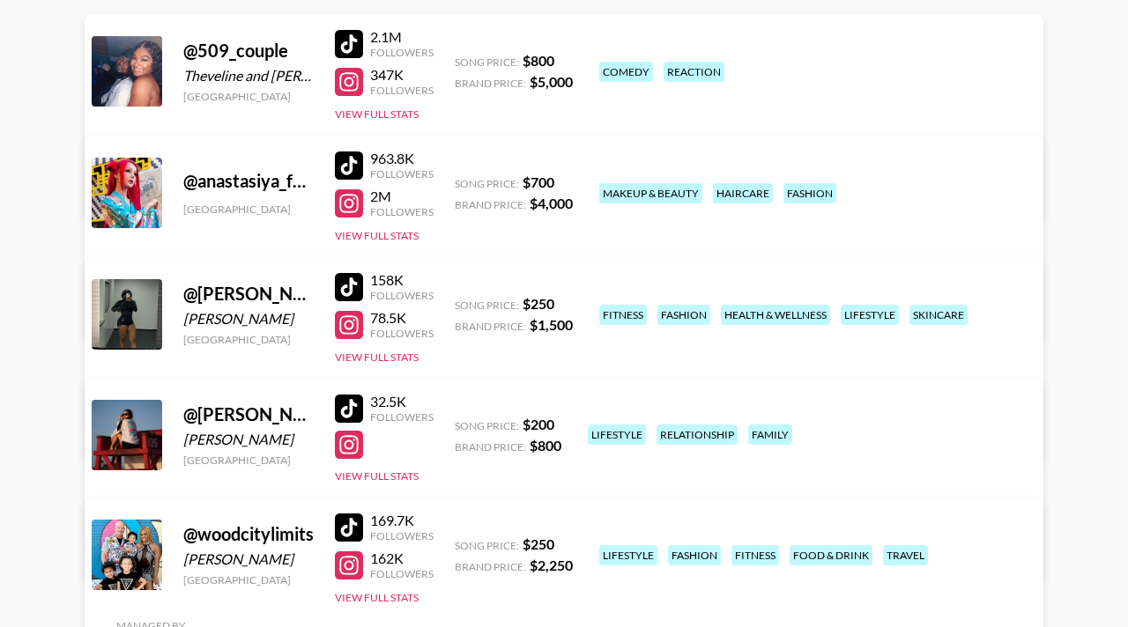
scroll to position [257, 0]
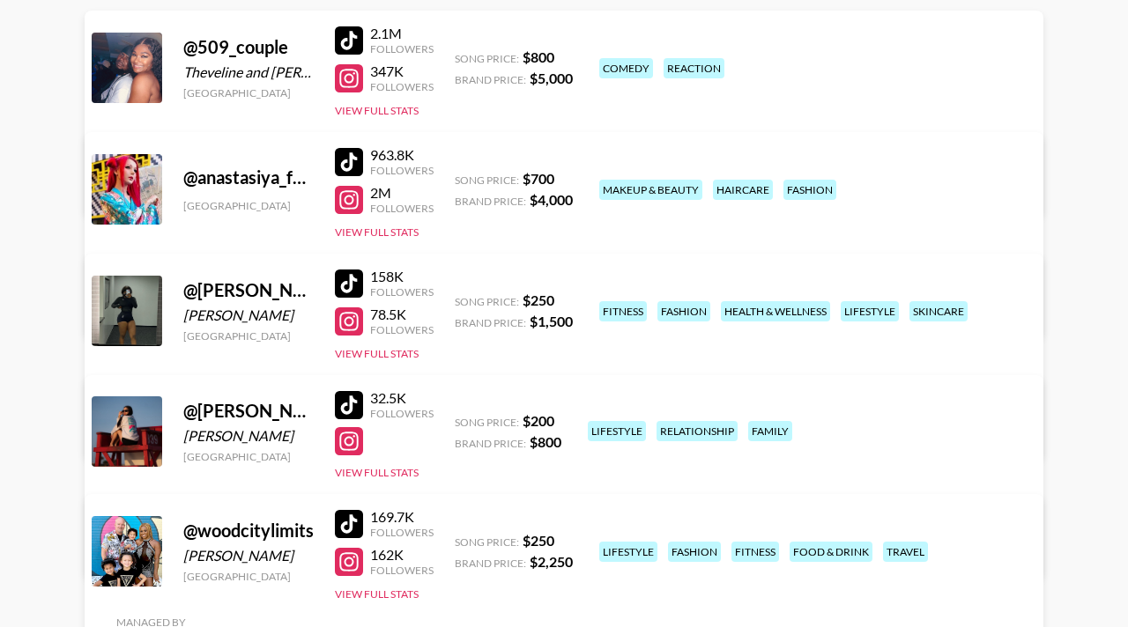
click at [460, 299] on link "View/Edit Details" at bounding box center [288, 308] width 344 height 18
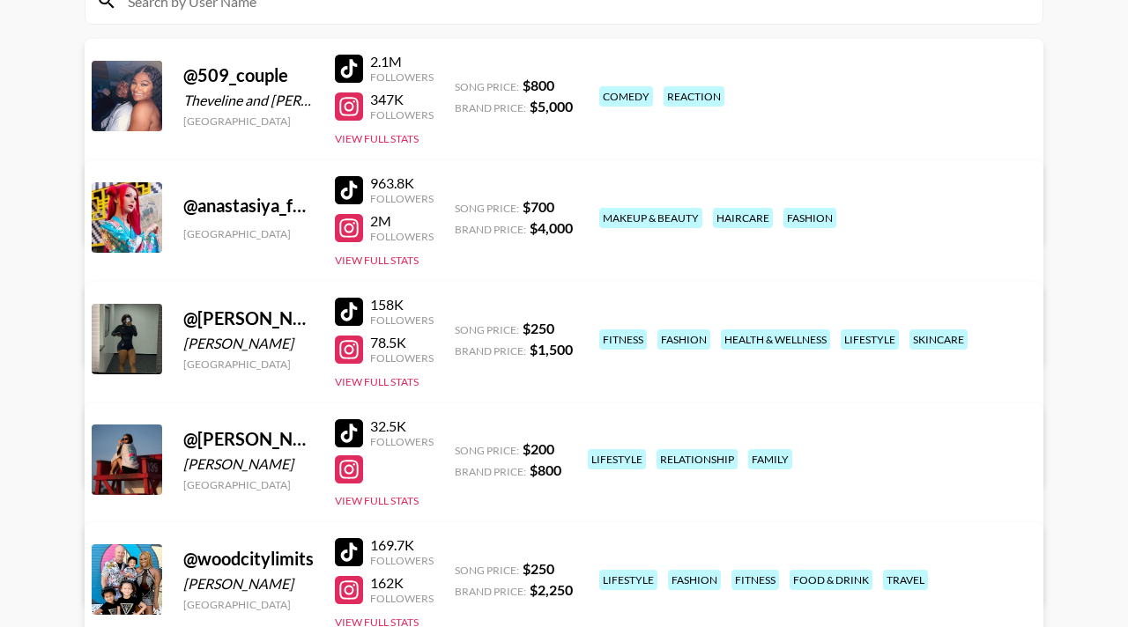
scroll to position [0, 0]
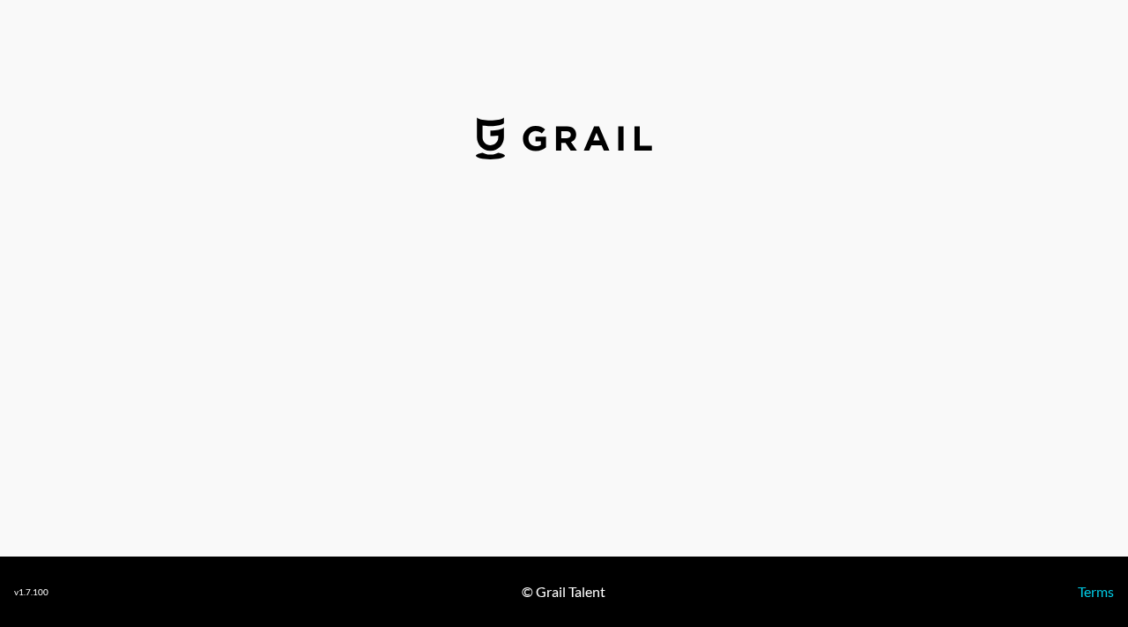
select select "USD"
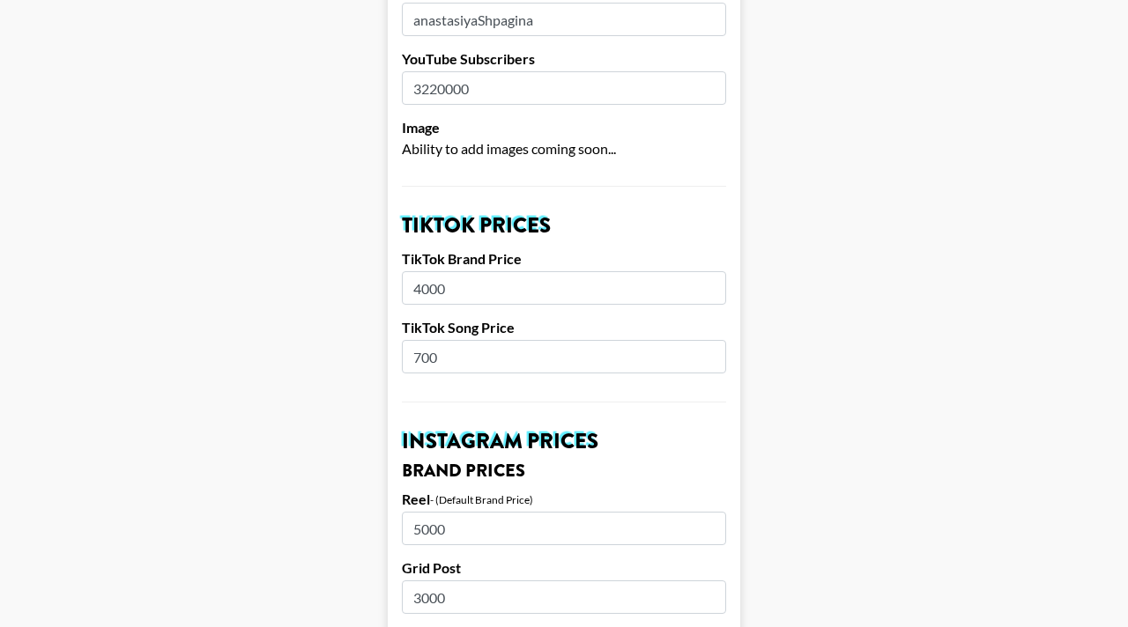
scroll to position [465, 0]
drag, startPoint x: 457, startPoint y: 343, endPoint x: 390, endPoint y: 335, distance: 67.4
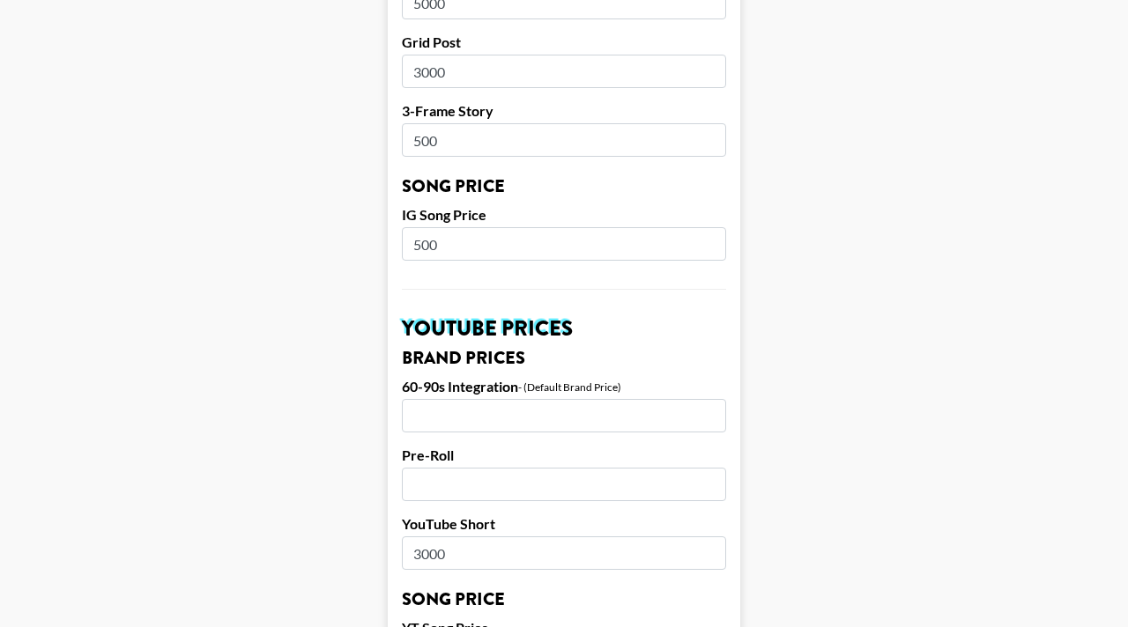
scroll to position [1763, 0]
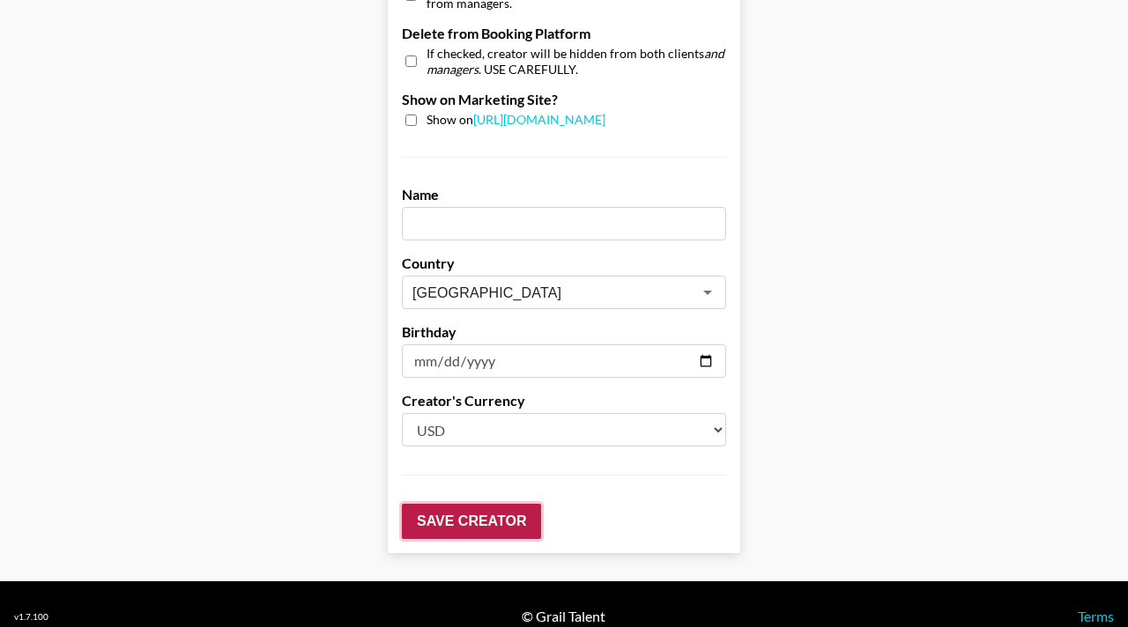
click at [509, 504] on input "Save Creator" at bounding box center [471, 521] width 139 height 35
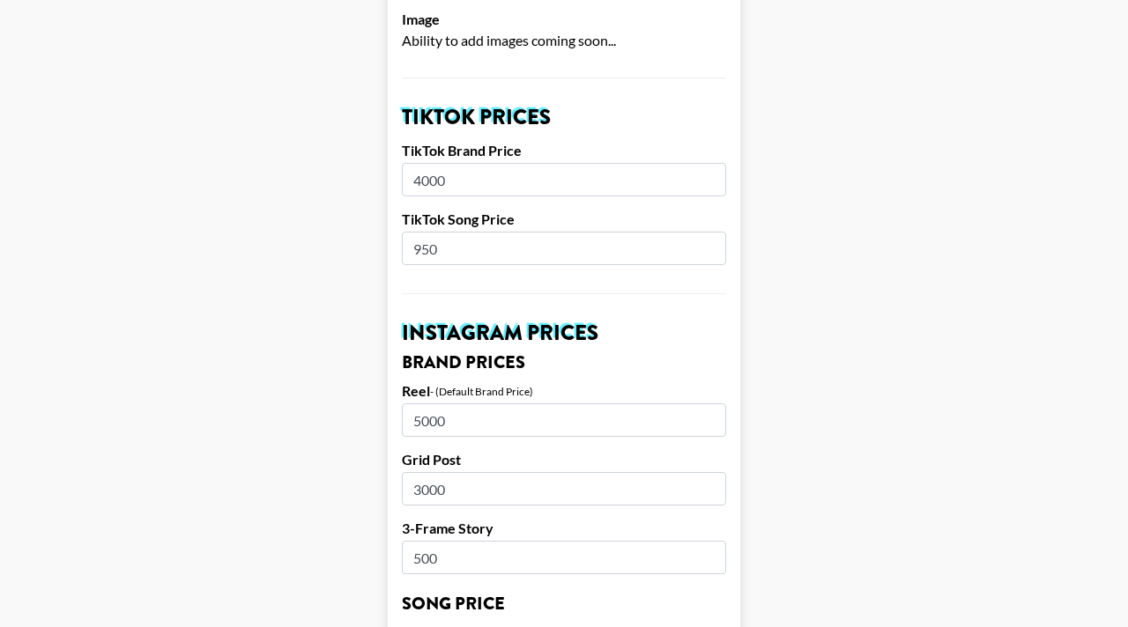
scroll to position [635, 0]
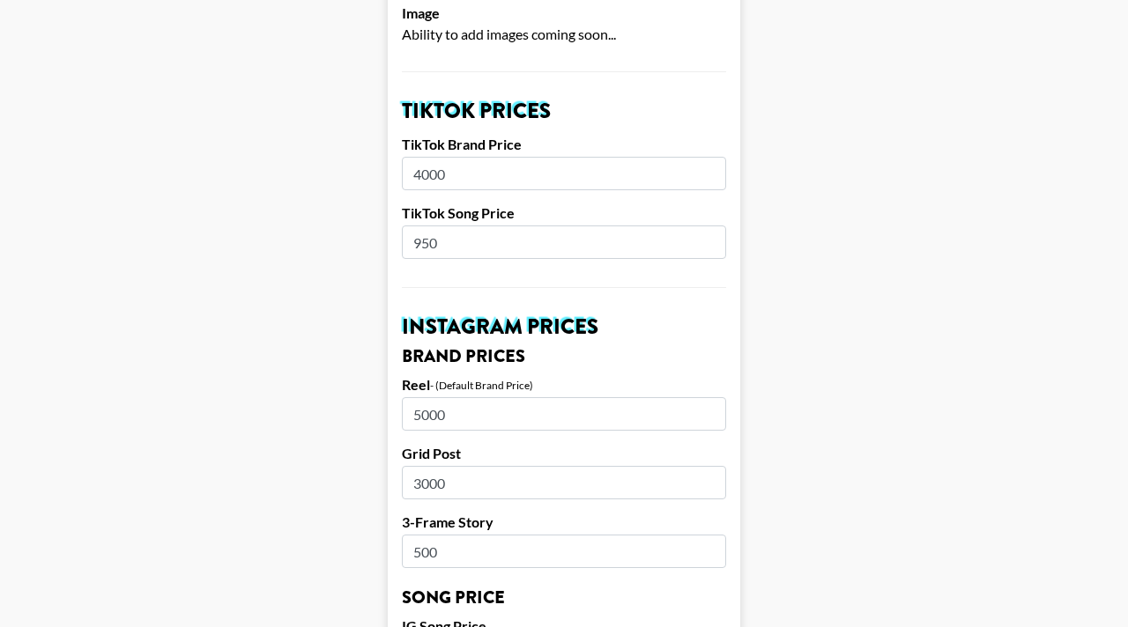
click at [454, 226] on input "950" at bounding box center [564, 242] width 324 height 33
type input "900"
click at [245, 323] on main "Your changes have been saved! Airtable ID: recZ2o1XRfvumRBp7 Manager(s) hadlea.…" at bounding box center [564, 600] width 1100 height 2275
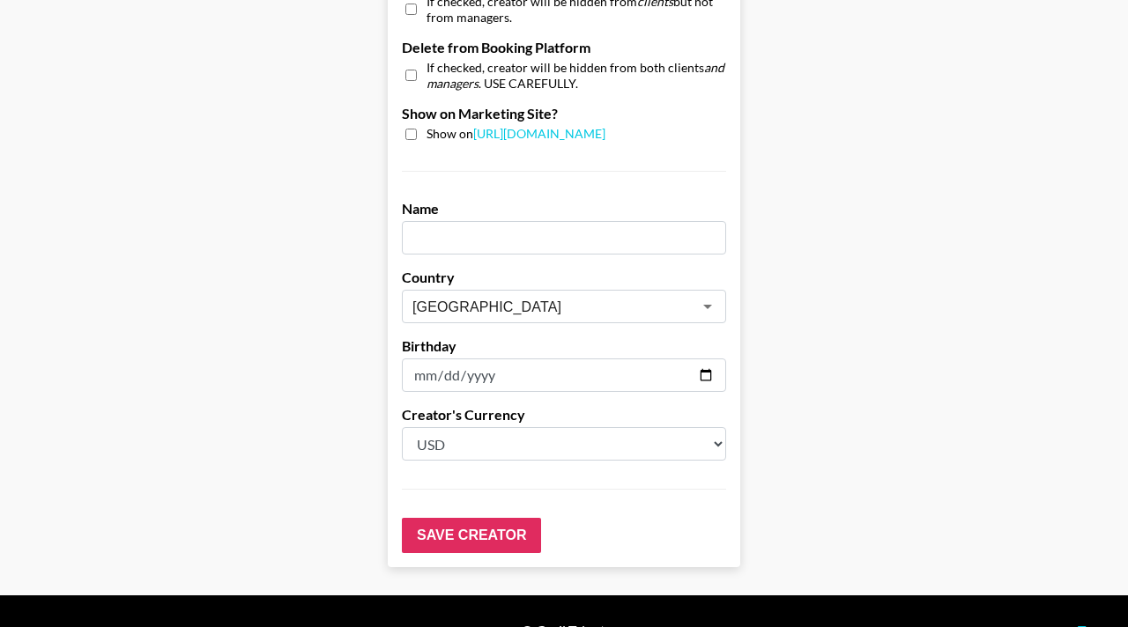
scroll to position [1820, 0]
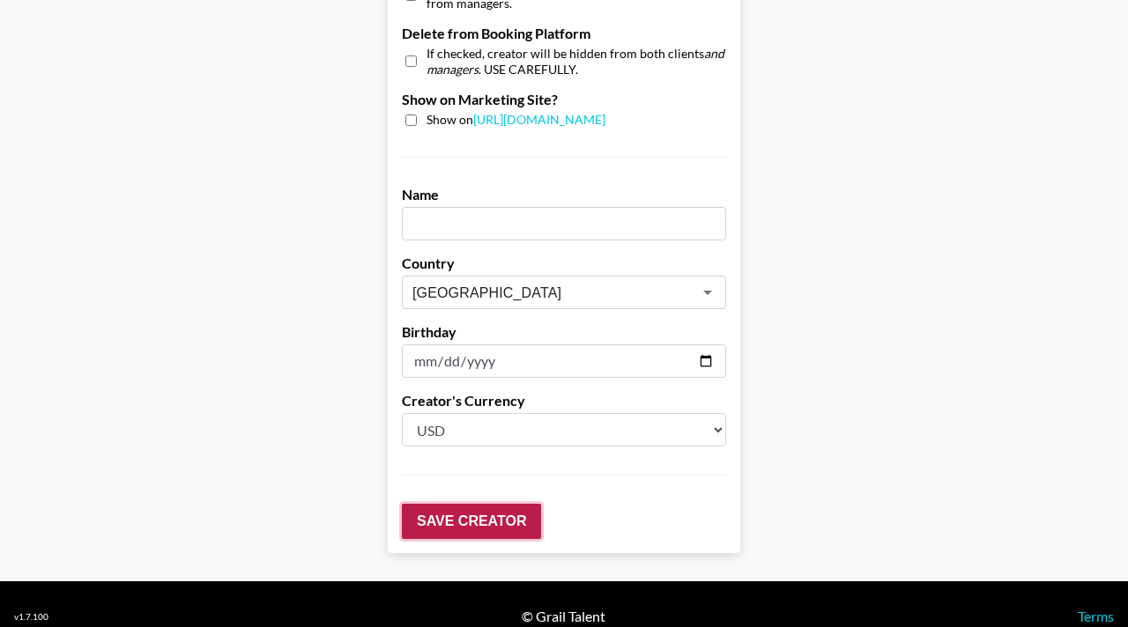
click at [516, 504] on input "Save Creator" at bounding box center [471, 521] width 139 height 35
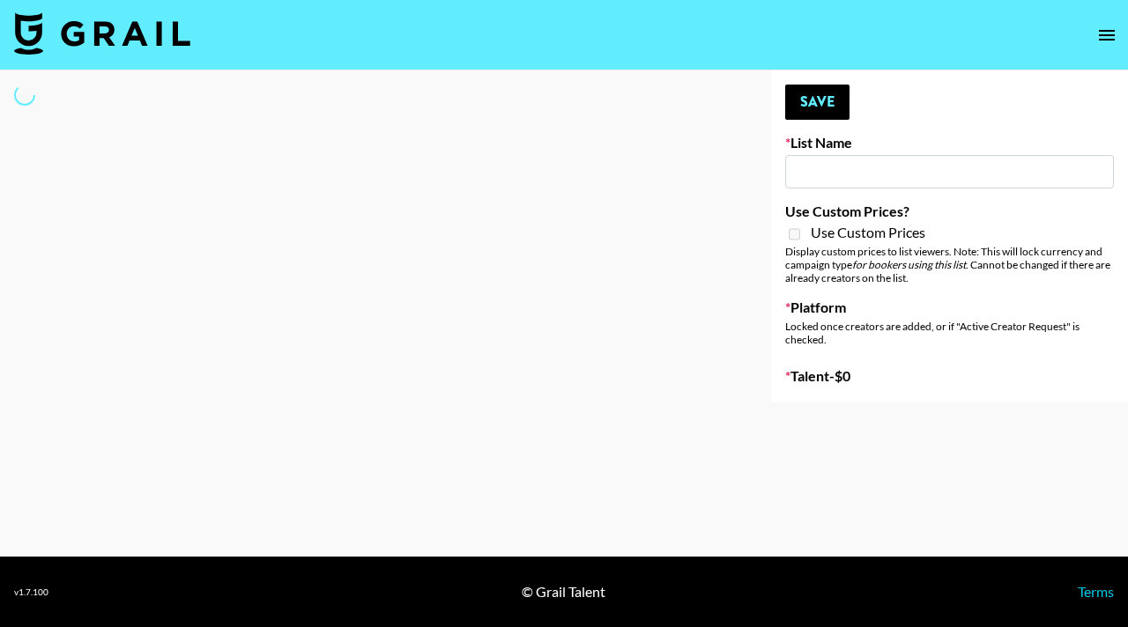
type input "Cosplay"
select select "Song"
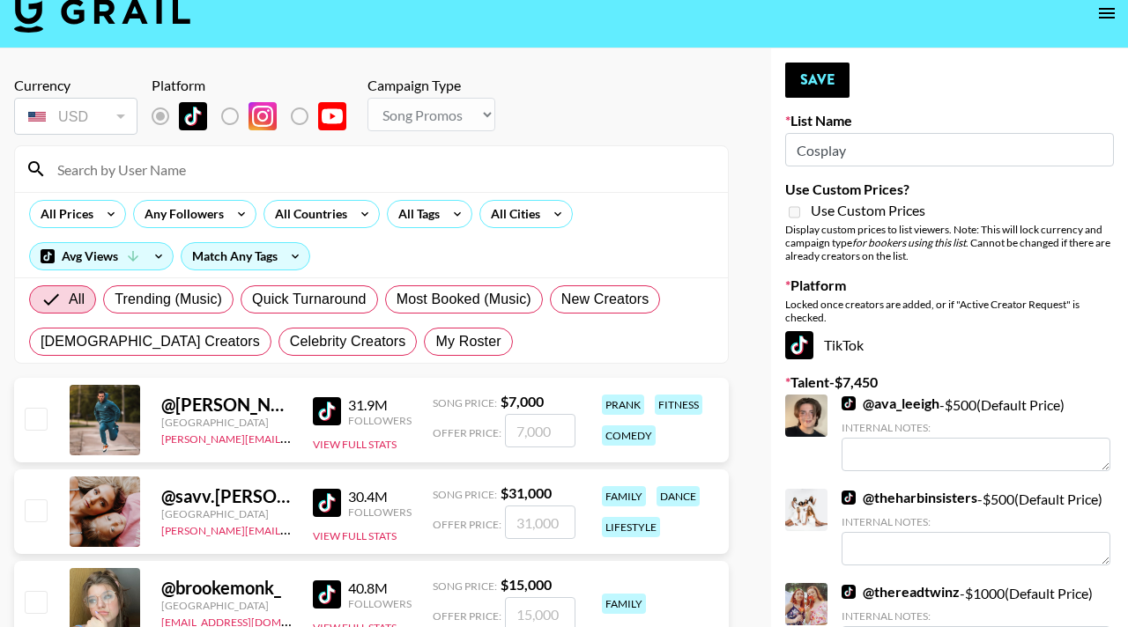
scroll to position [23, 0]
click at [435, 337] on span "My Roster" at bounding box center [467, 340] width 65 height 21
click at [435, 341] on input "My Roster" at bounding box center [435, 341] width 0 height 0
radio input "true"
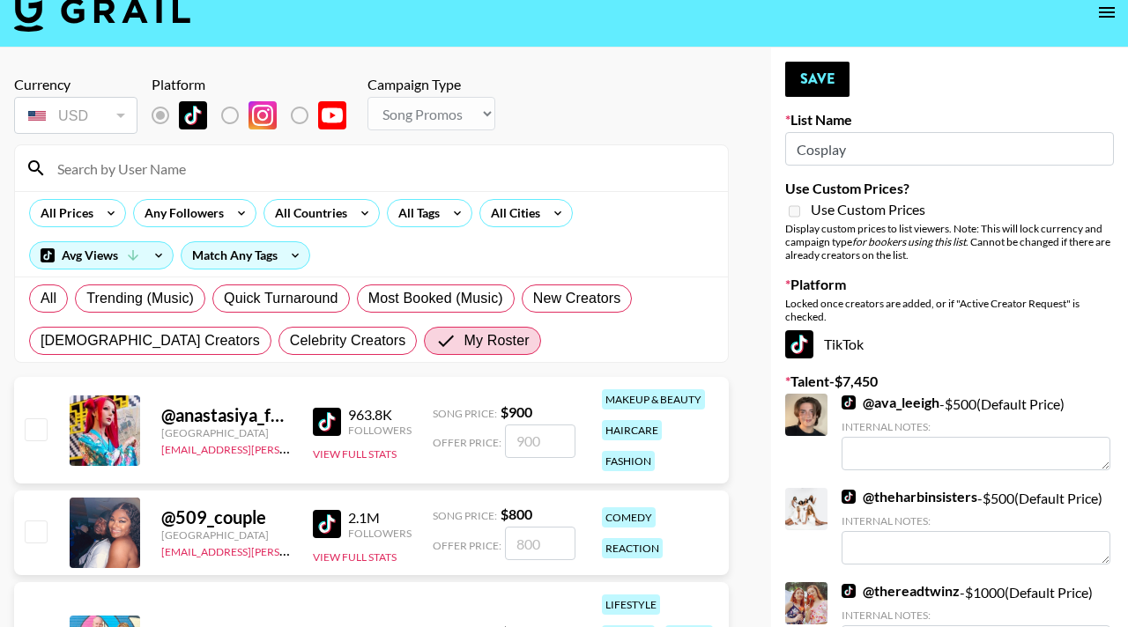
click at [41, 434] on input "checkbox" at bounding box center [35, 429] width 21 height 21
checkbox input "true"
type input "900"
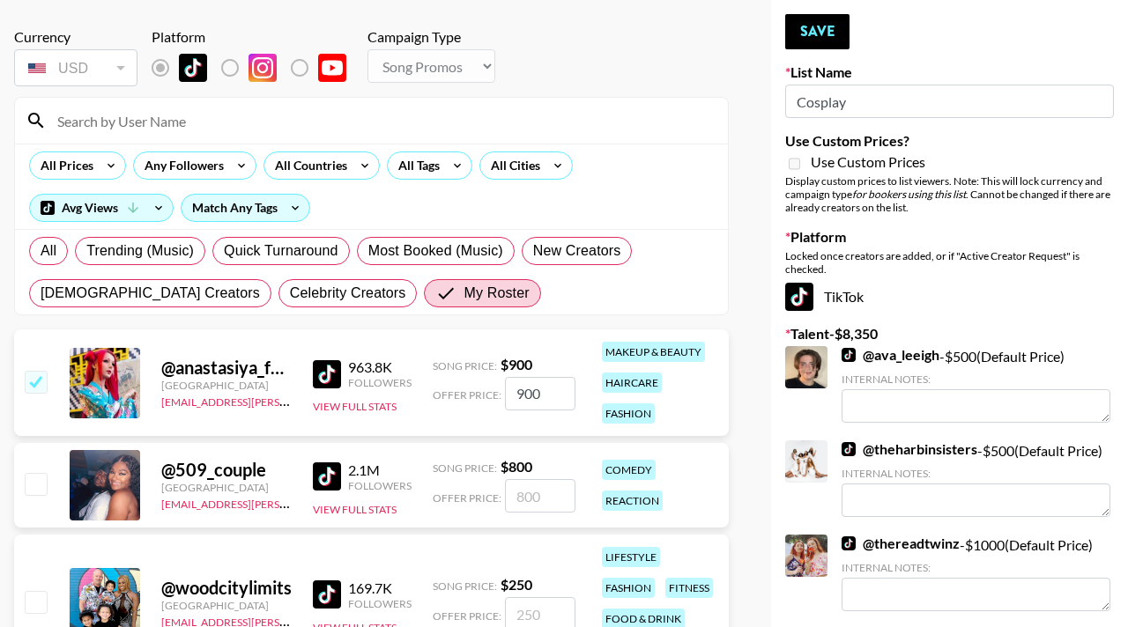
scroll to position [71, 0]
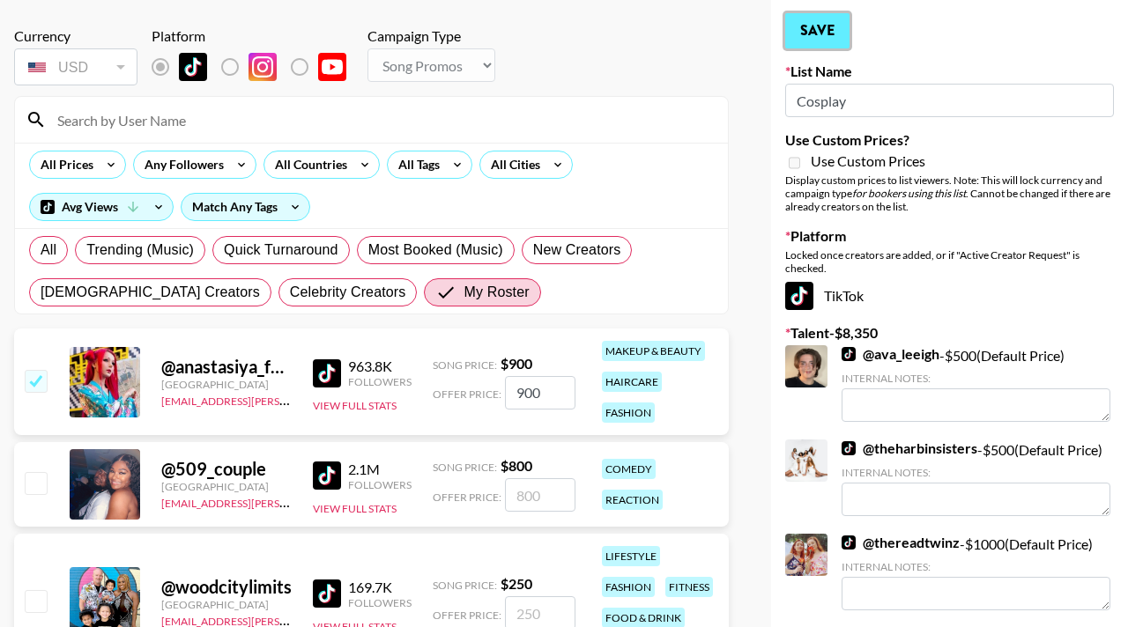
click at [815, 41] on button "Save" at bounding box center [817, 30] width 64 height 35
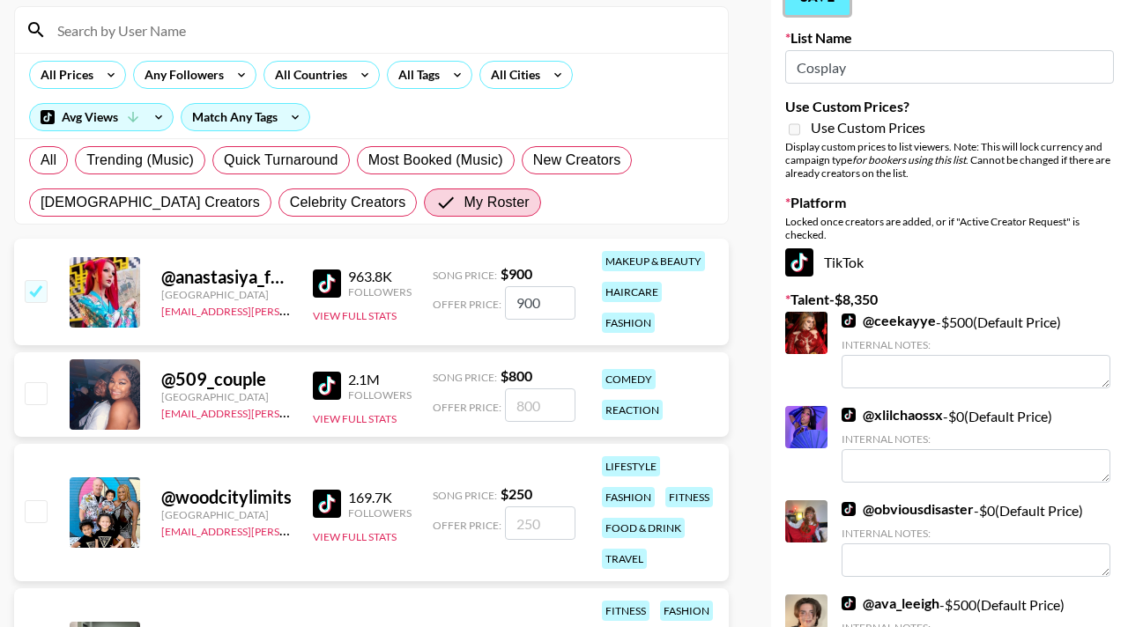
scroll to position [0, 0]
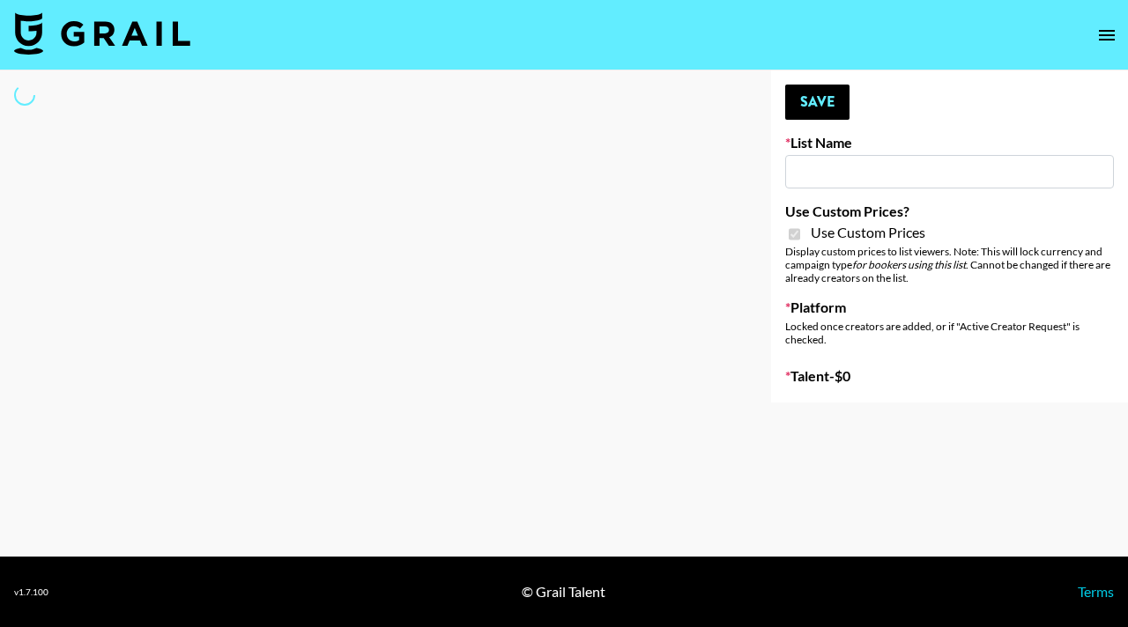
type input "Anker For Soundcore"
checkbox input "true"
select select "Brand"
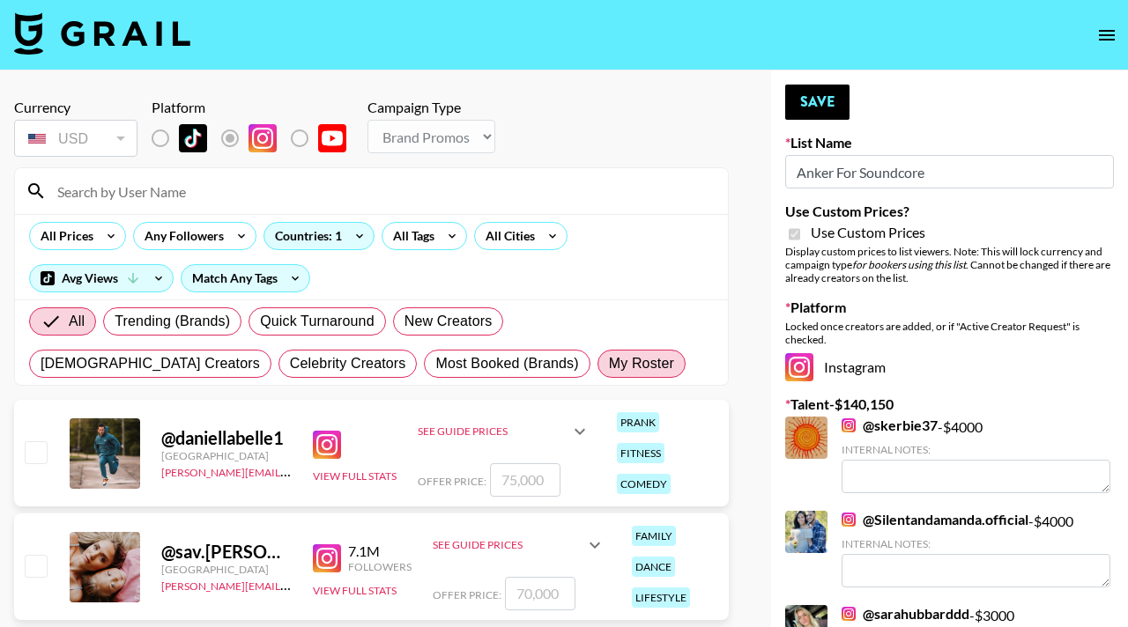
click at [609, 355] on span "My Roster" at bounding box center [641, 363] width 65 height 21
click at [609, 364] on input "My Roster" at bounding box center [609, 364] width 0 height 0
radio input "true"
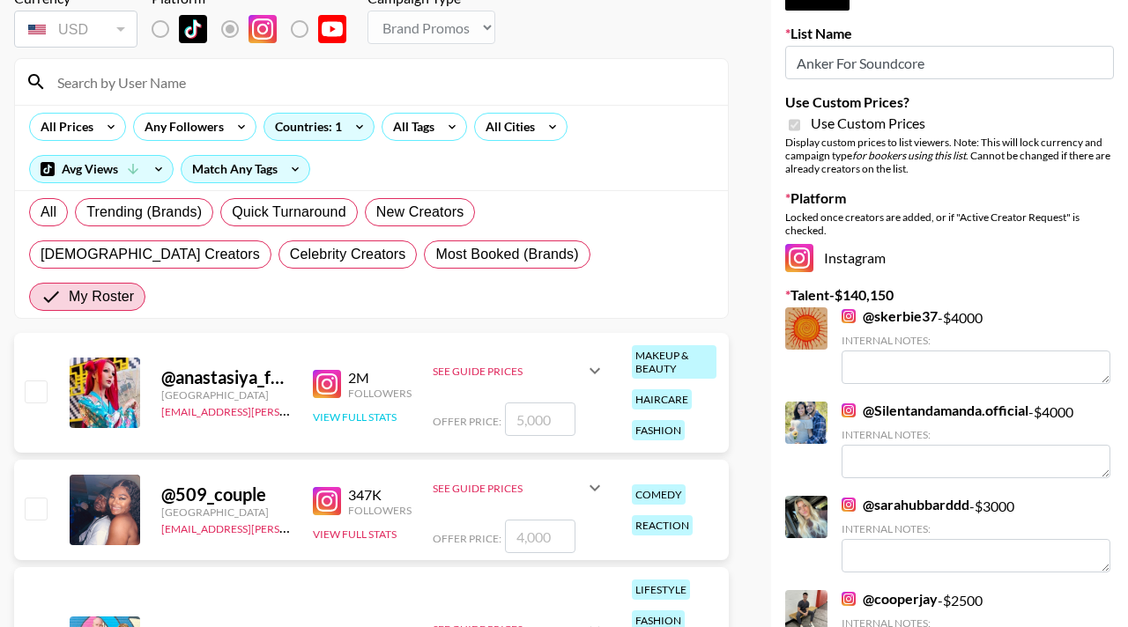
scroll to position [125, 0]
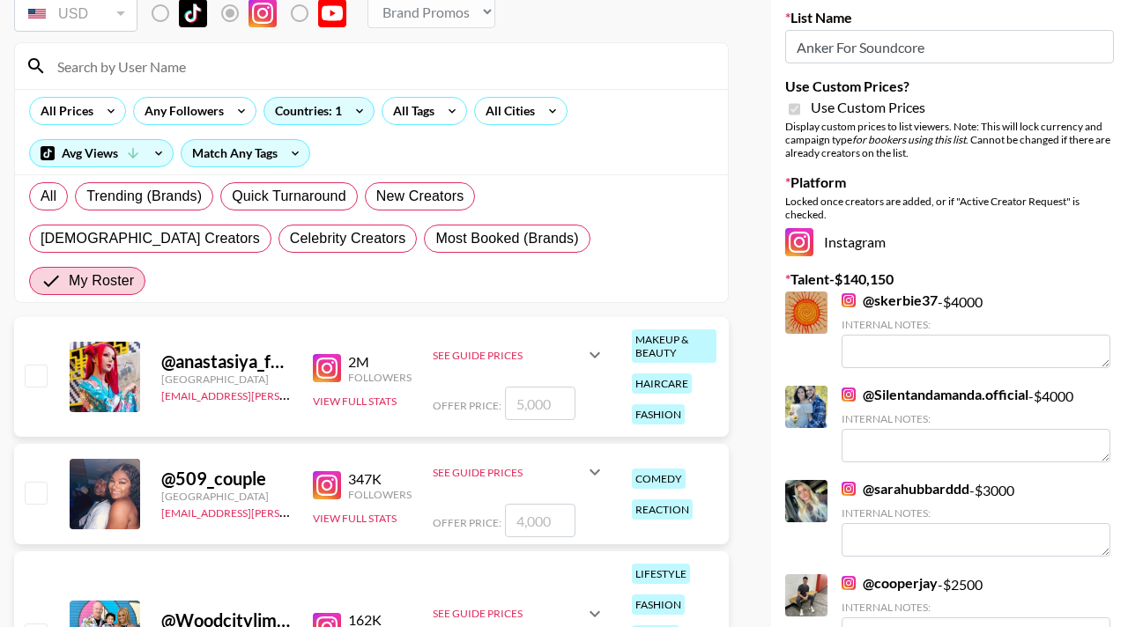
click at [40, 482] on input "checkbox" at bounding box center [35, 492] width 21 height 21
checkbox input "true"
type input "4000"
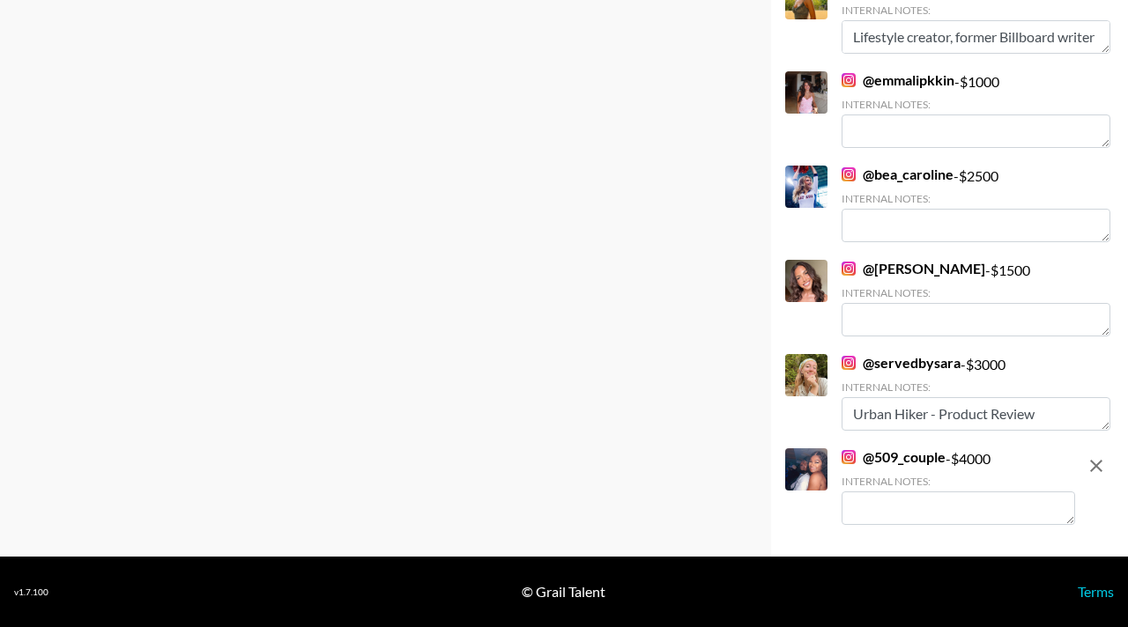
scroll to position [3040, 0]
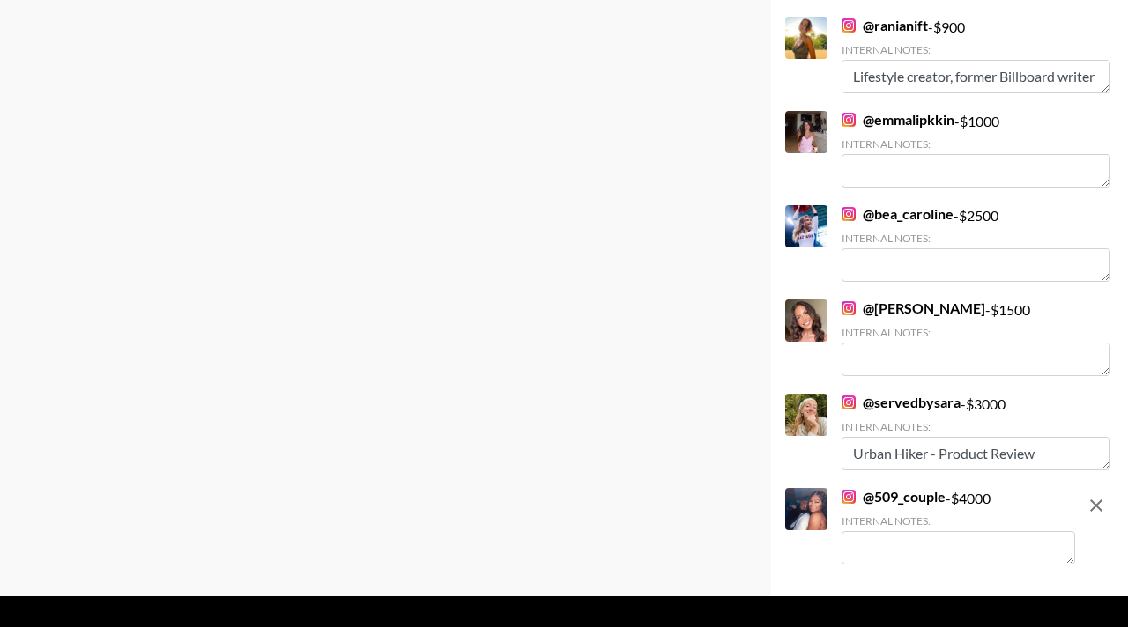
click at [927, 542] on textarea at bounding box center [959, 547] width 234 height 33
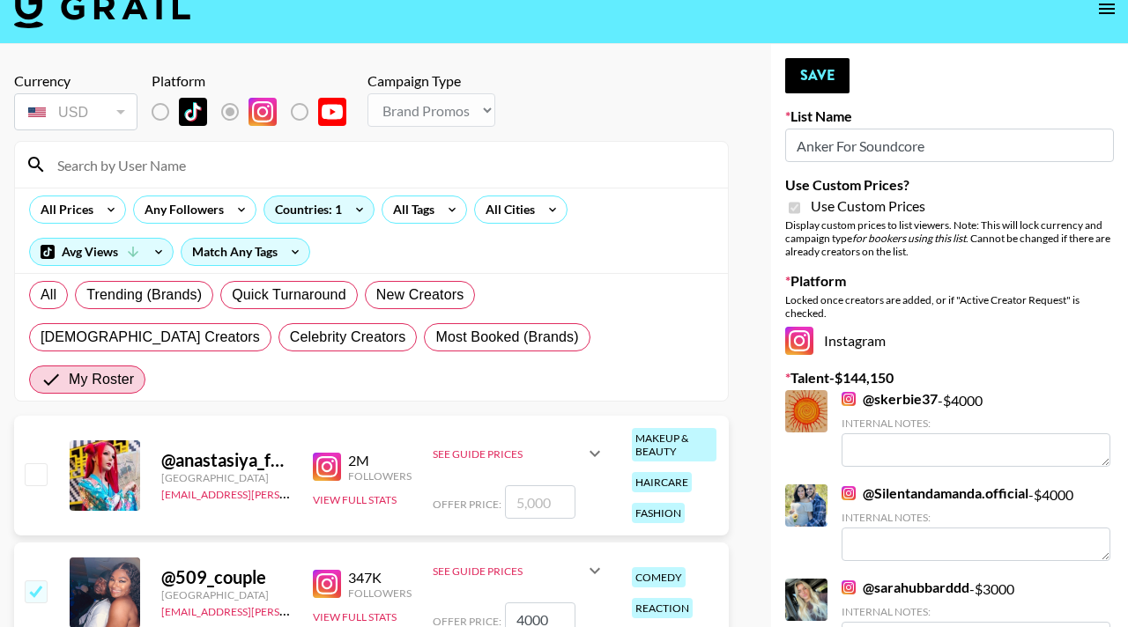
scroll to position [0, 0]
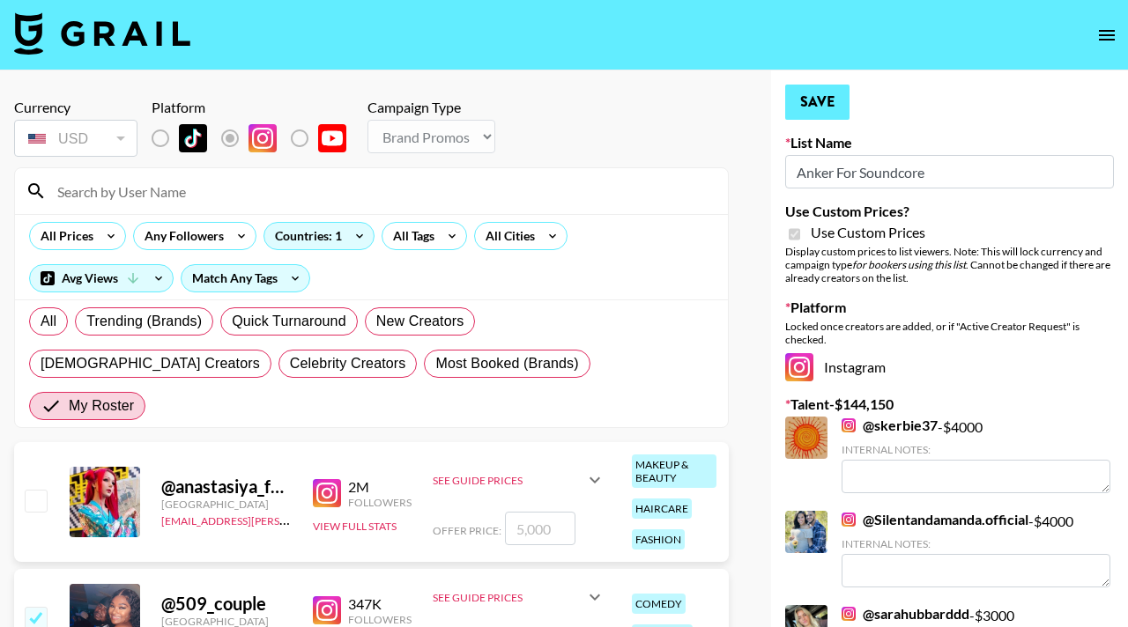
type textarea "NYC local!"
click at [823, 94] on button "Save" at bounding box center [817, 102] width 64 height 35
radio input "true"
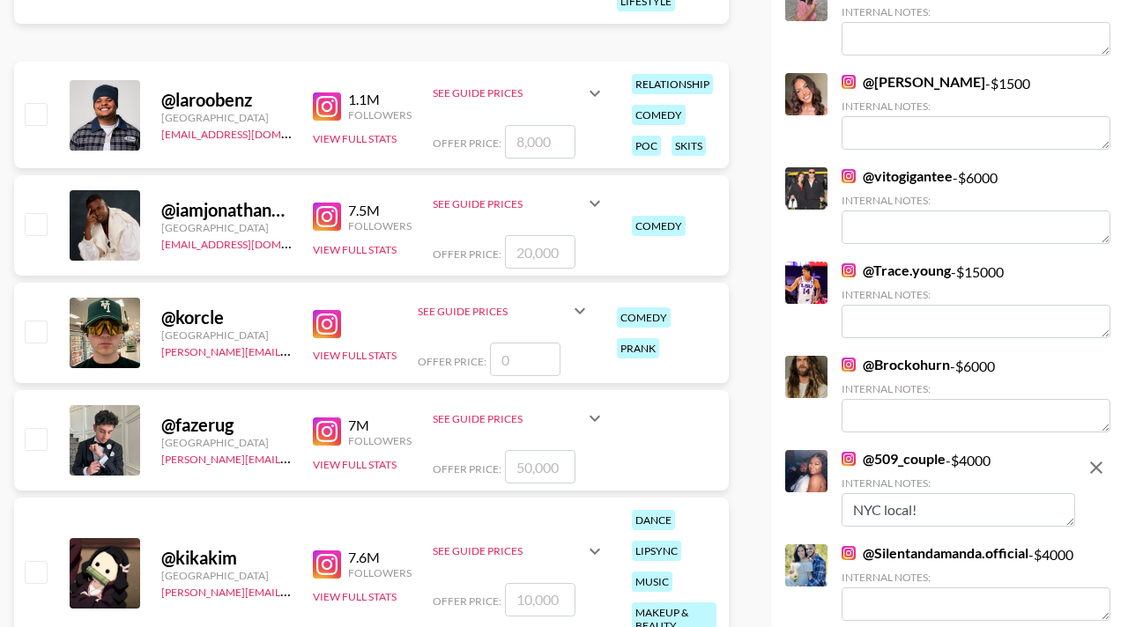
scroll to position [1583, 0]
